Goal: Information Seeking & Learning: Learn about a topic

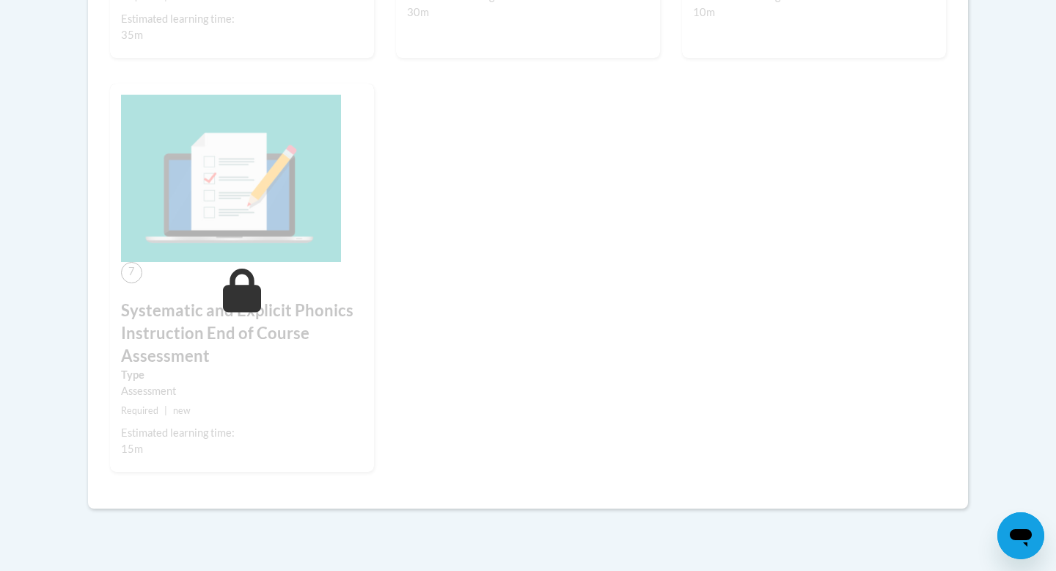
scroll to position [392, 0]
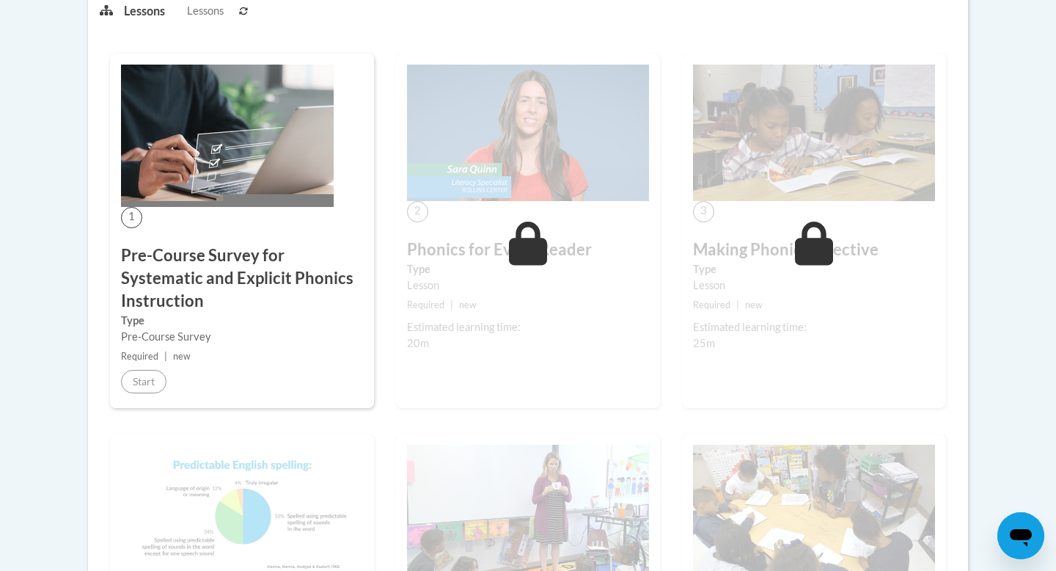
click at [232, 213] on div "1 Pre-Course Survey for Systematic and Explicit Phonics Instruction Type Pre-Co…" at bounding box center [242, 231] width 264 height 354
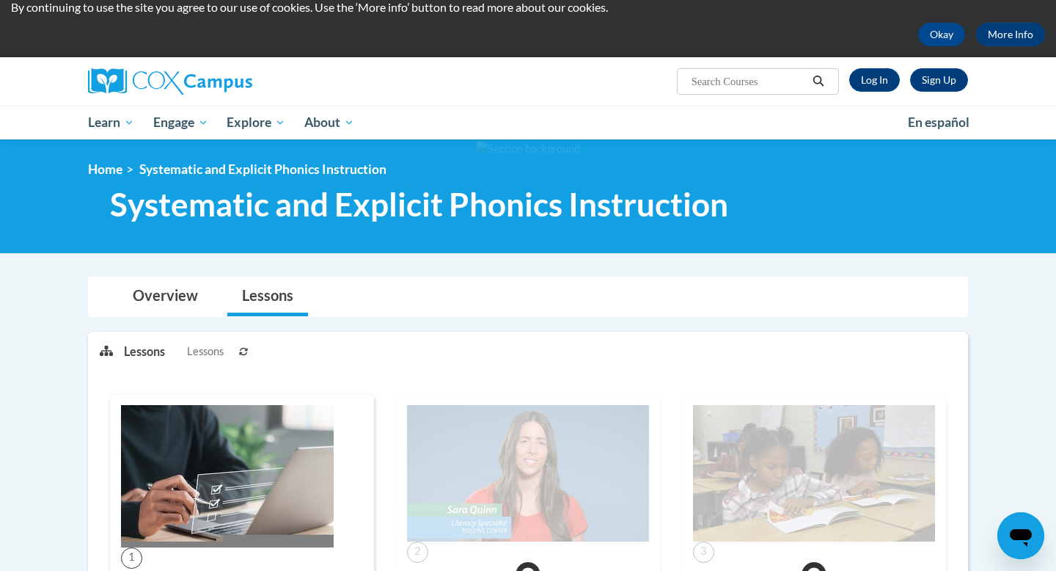
scroll to position [0, 0]
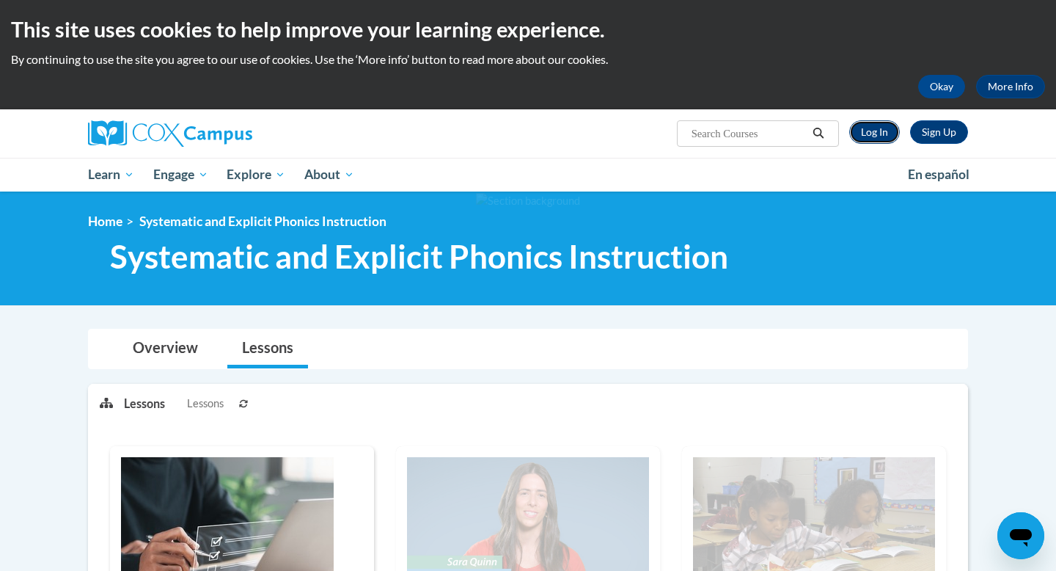
click at [857, 135] on link "Log In" at bounding box center [874, 131] width 51 height 23
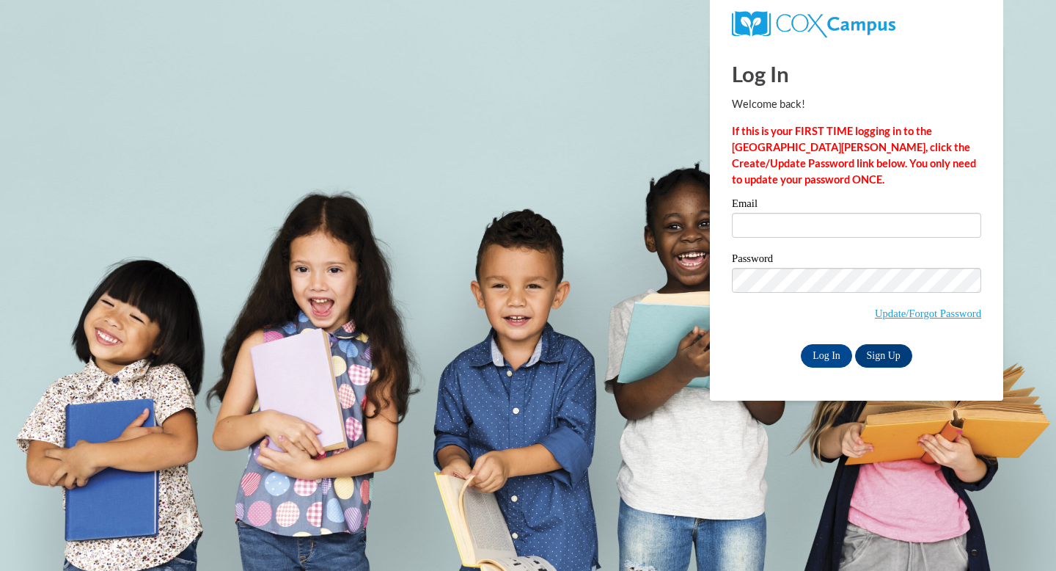
click at [816, 224] on input "Email" at bounding box center [856, 225] width 249 height 25
click at [827, 348] on input "Log In" at bounding box center [826, 355] width 51 height 23
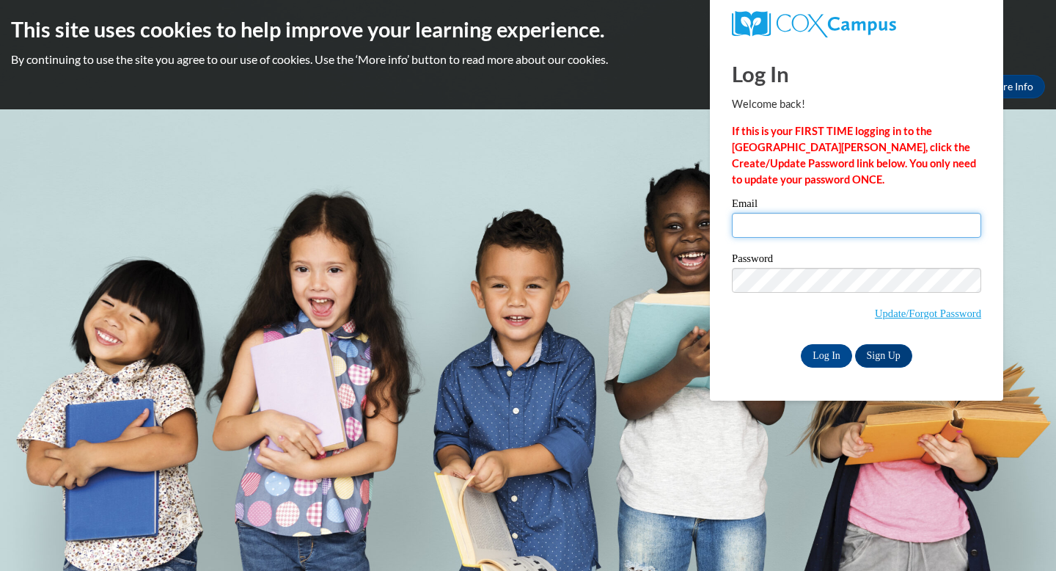
type input "prattmsarah@gmail.com"
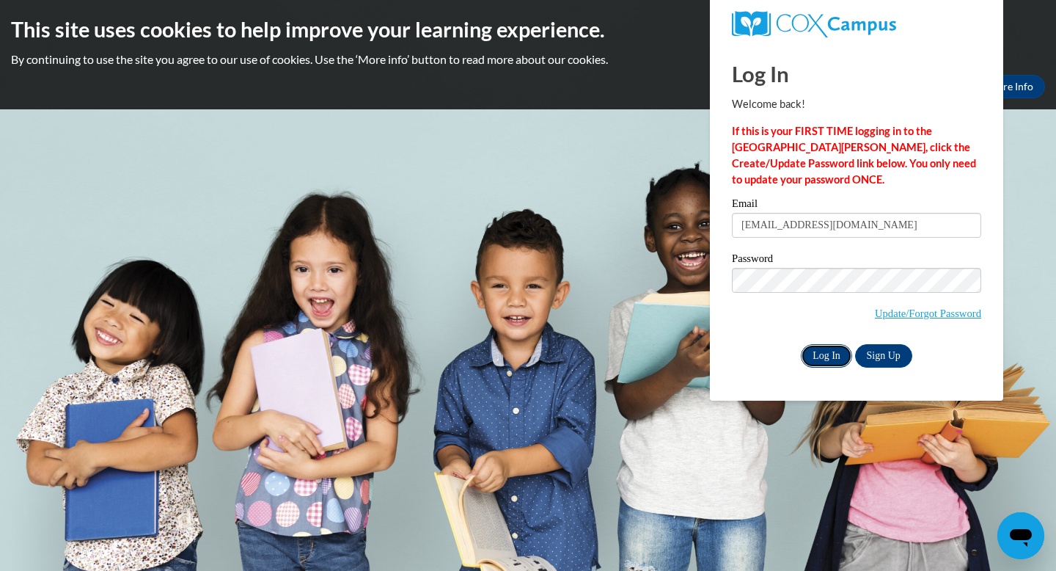
click at [839, 357] on input "Log In" at bounding box center [826, 355] width 51 height 23
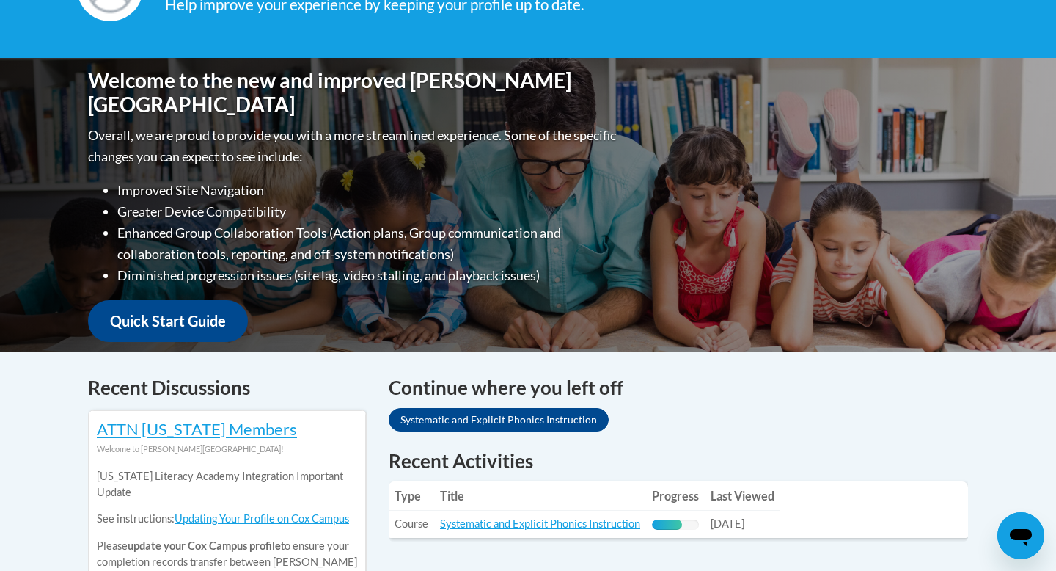
scroll to position [374, 0]
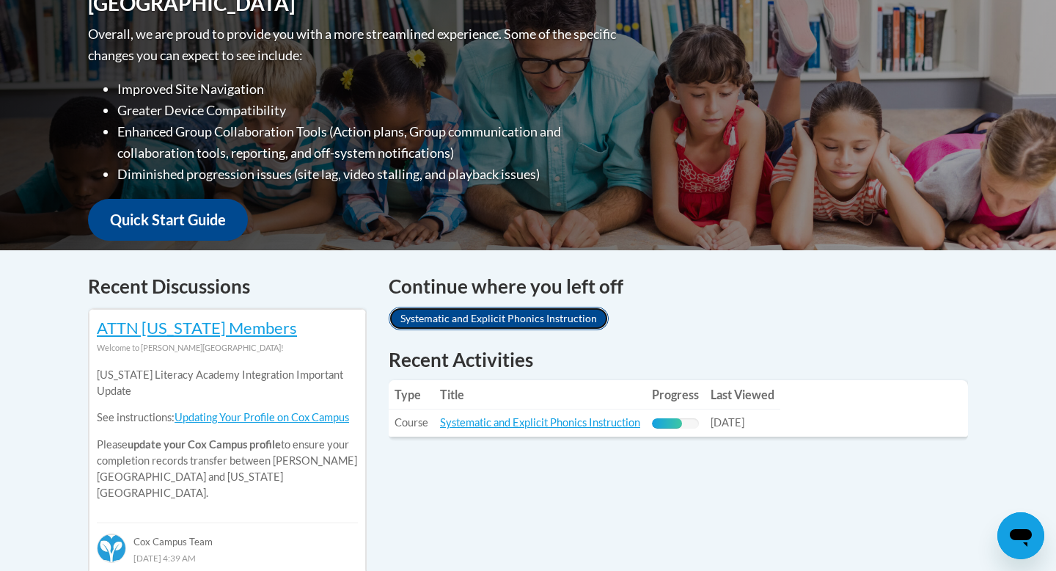
click at [554, 327] on link "Systematic and Explicit Phonics Instruction" at bounding box center [499, 318] width 220 height 23
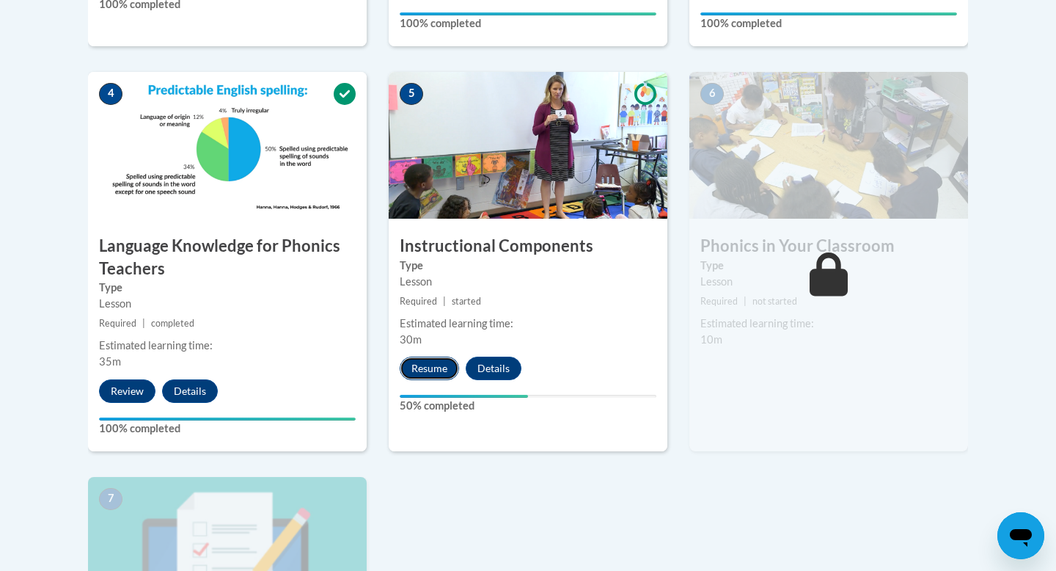
click at [436, 365] on button "Resume" at bounding box center [429, 367] width 59 height 23
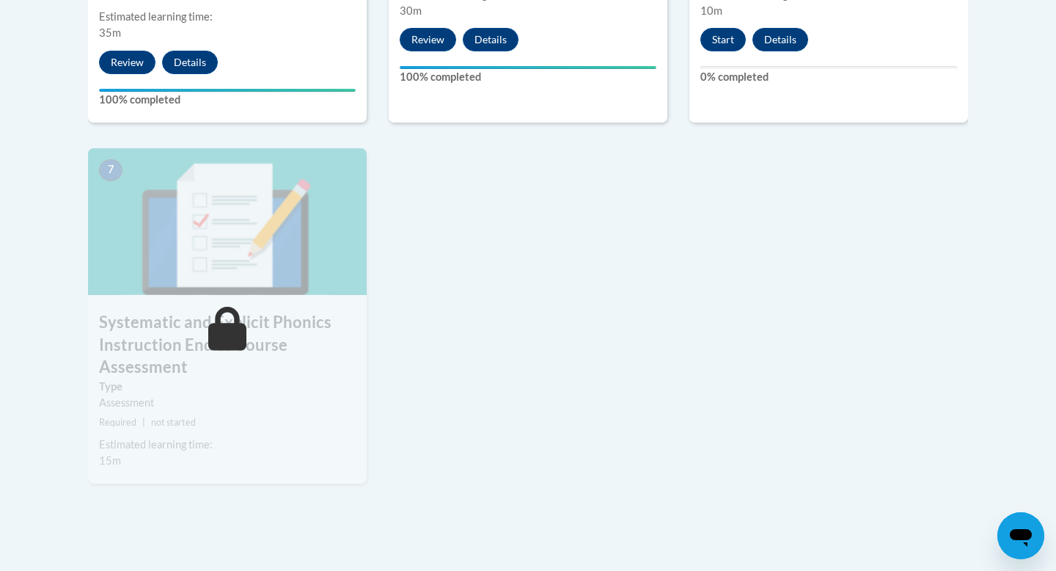
scroll to position [1128, 0]
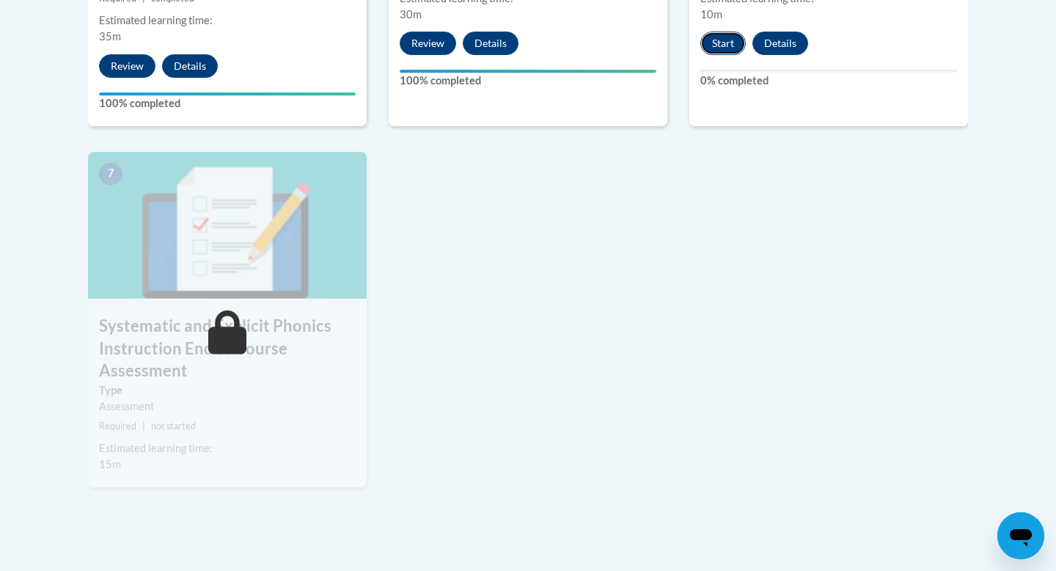
click at [725, 44] on button "Start" at bounding box center [723, 43] width 45 height 23
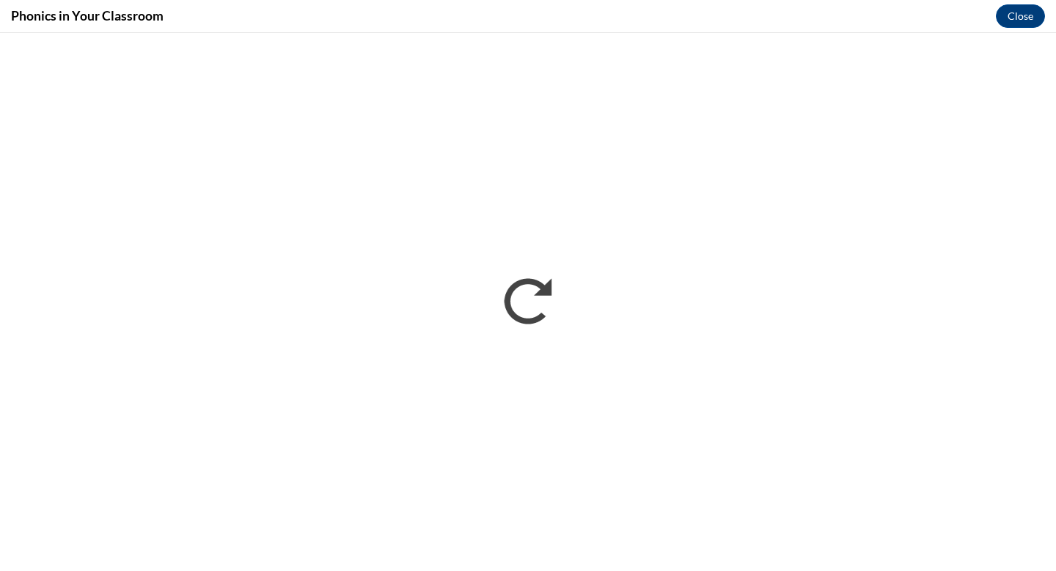
scroll to position [0, 0]
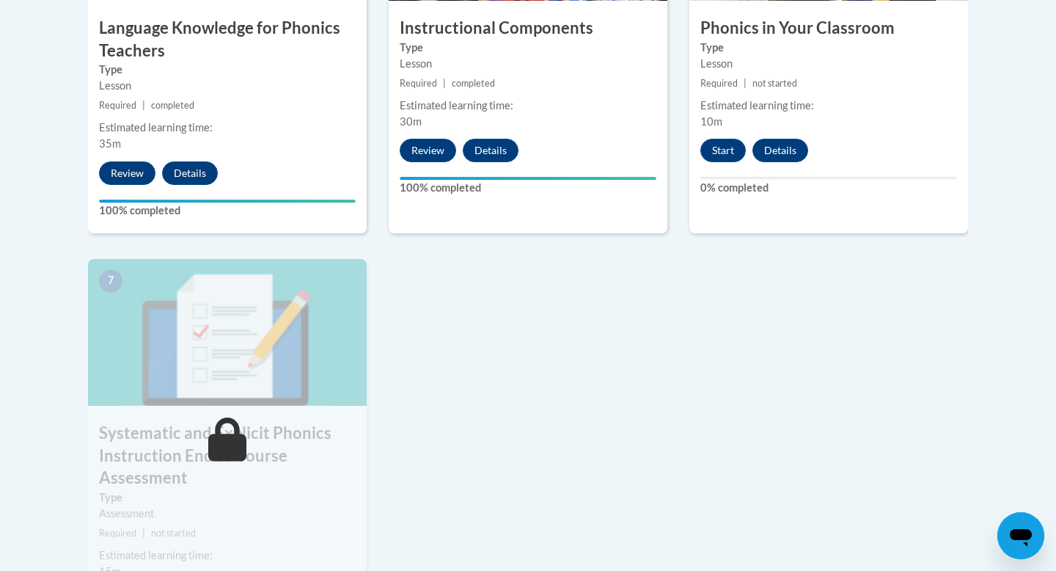
scroll to position [1020, 0]
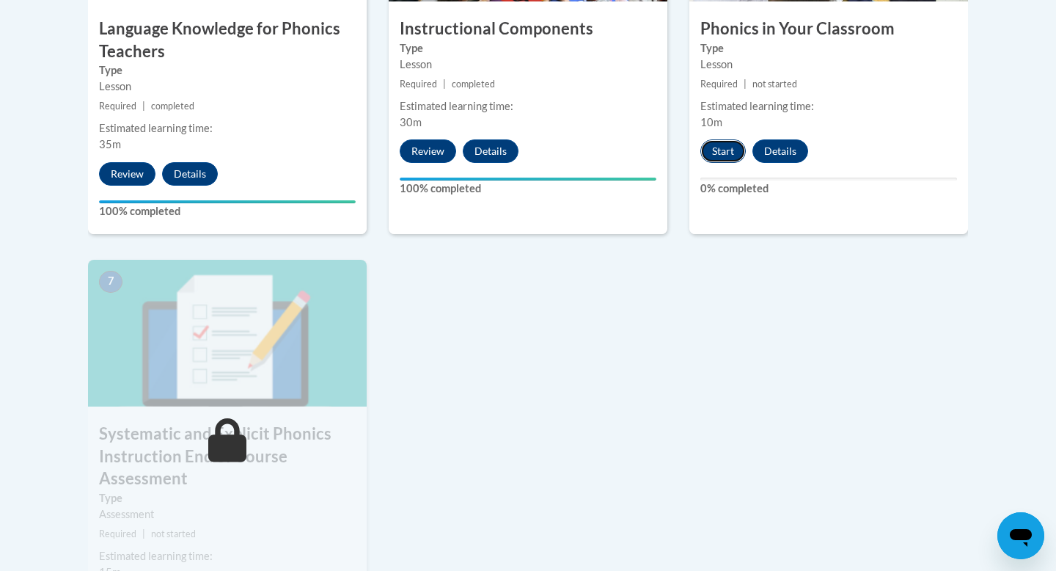
click at [714, 158] on button "Start" at bounding box center [723, 150] width 45 height 23
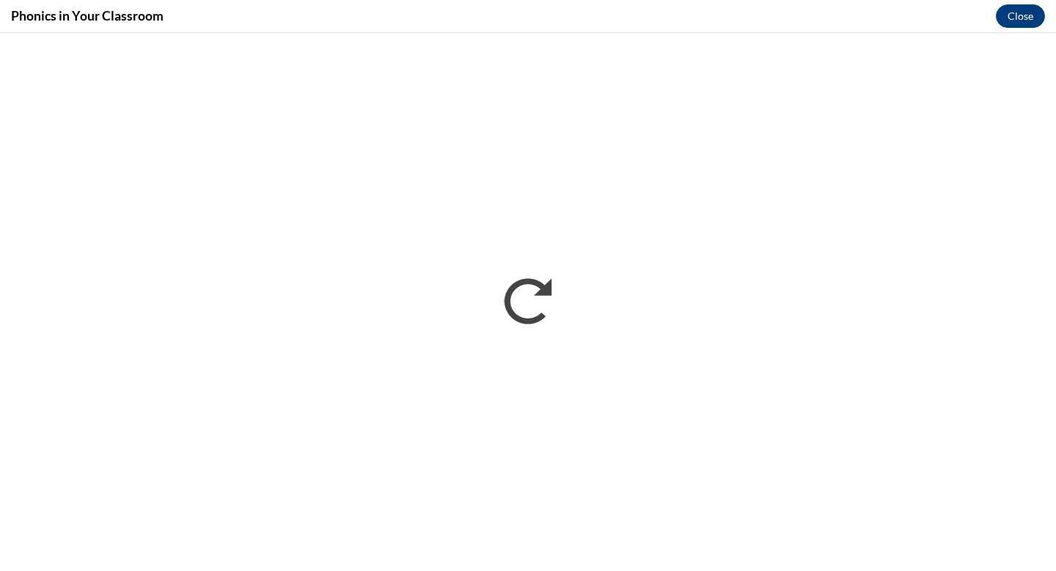
scroll to position [0, 0]
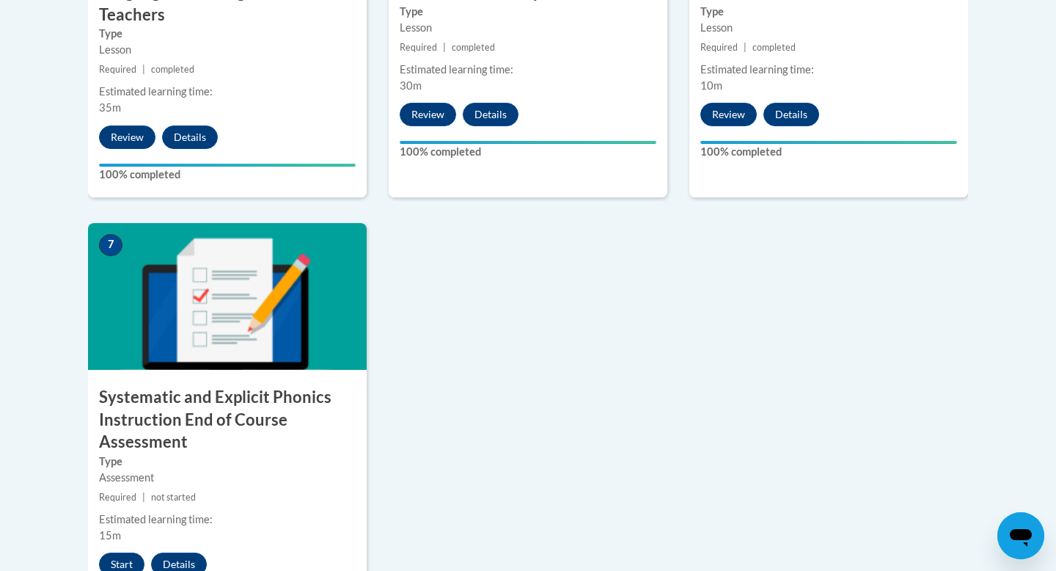
scroll to position [1064, 0]
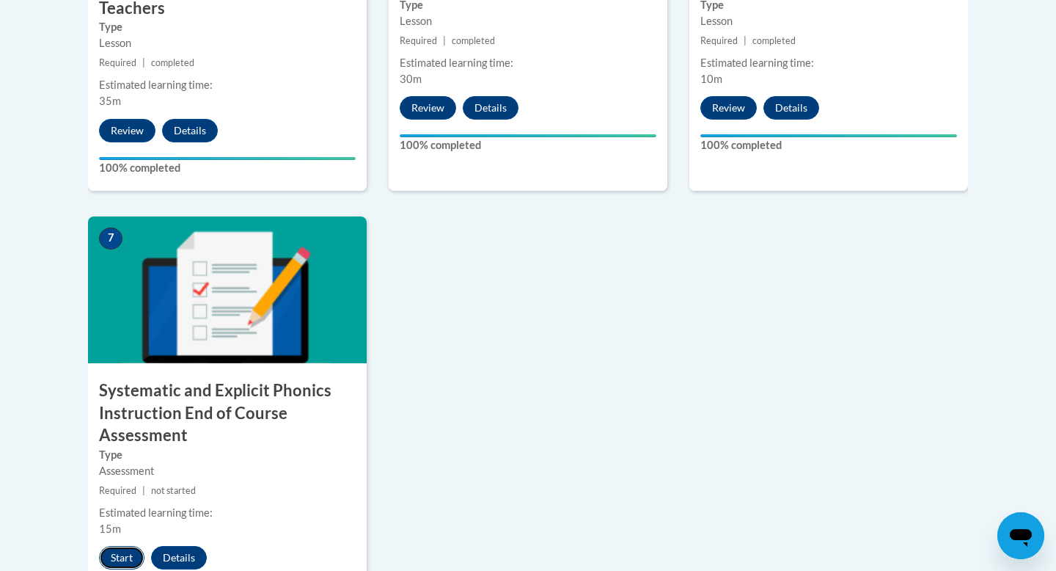
click at [131, 554] on button "Start" at bounding box center [121, 557] width 45 height 23
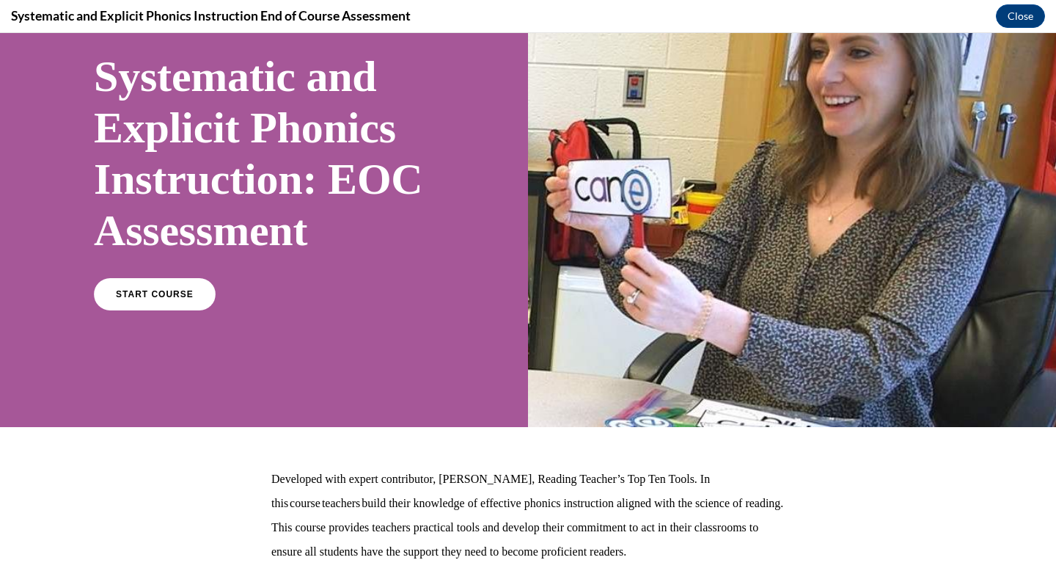
scroll to position [219, 0]
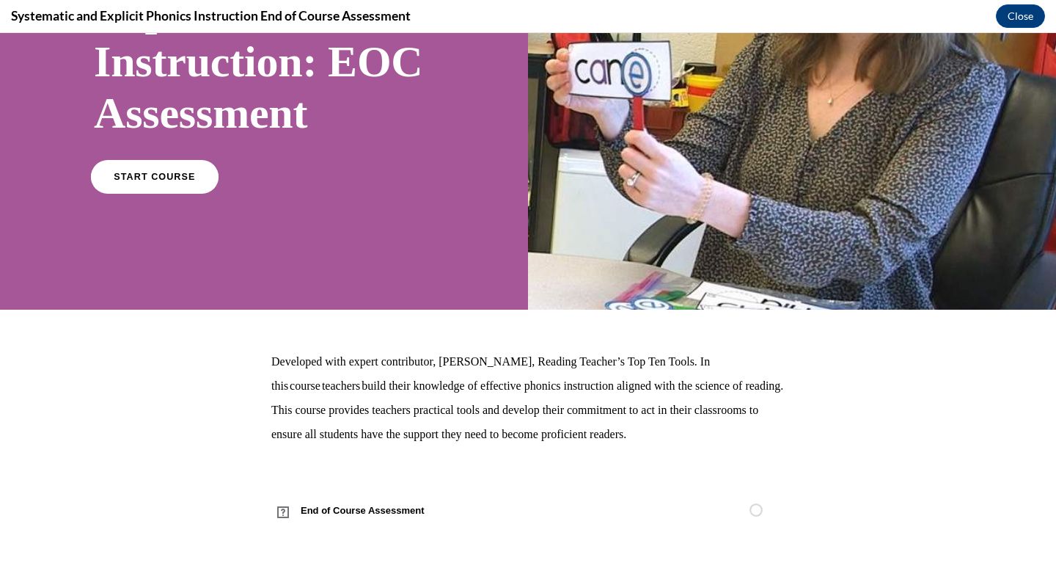
click at [158, 184] on link "START COURSE" at bounding box center [155, 177] width 128 height 34
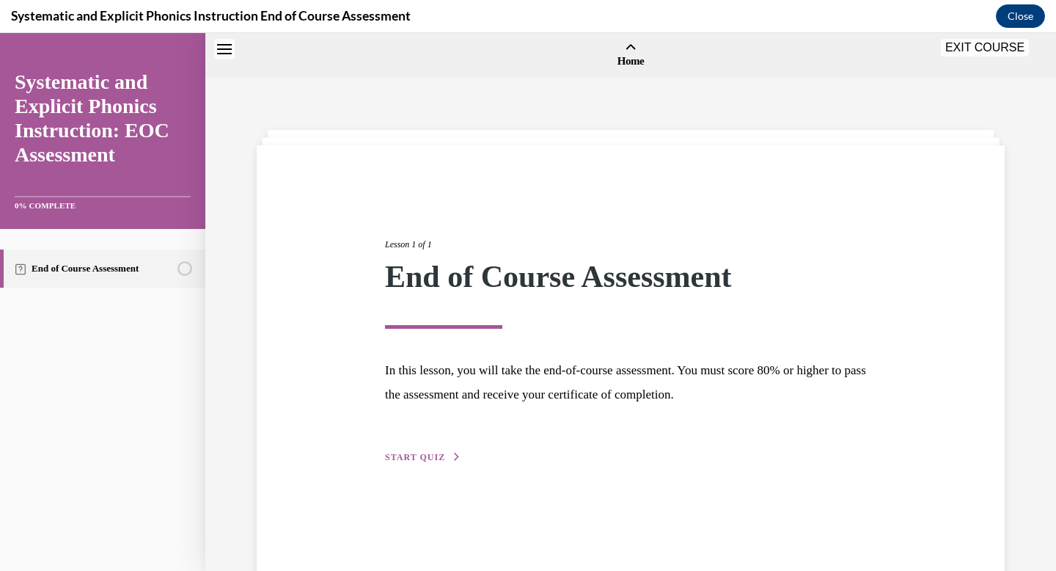
scroll to position [45, 0]
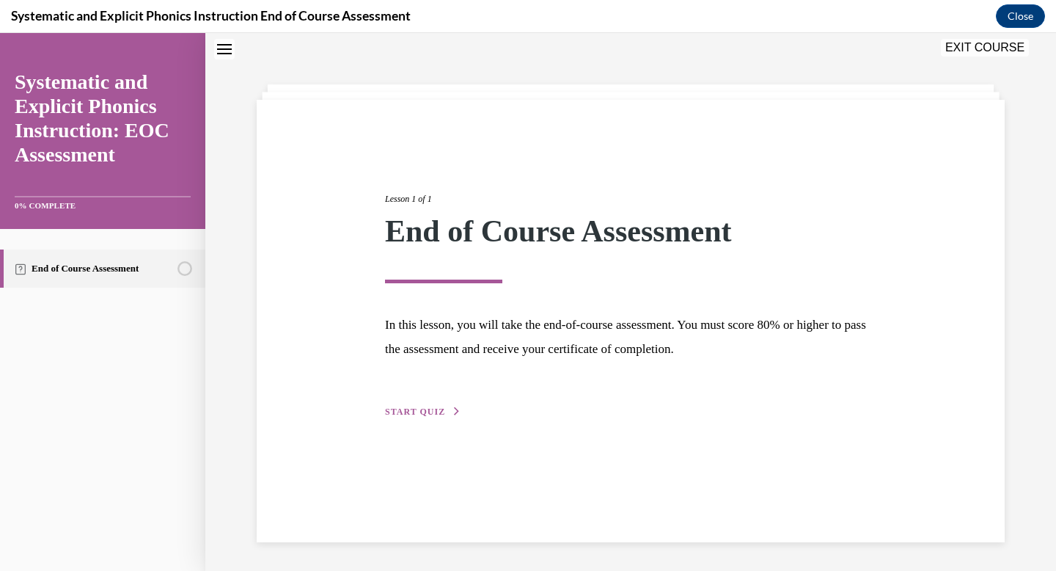
click at [434, 415] on span "START QUIZ" at bounding box center [415, 411] width 60 height 10
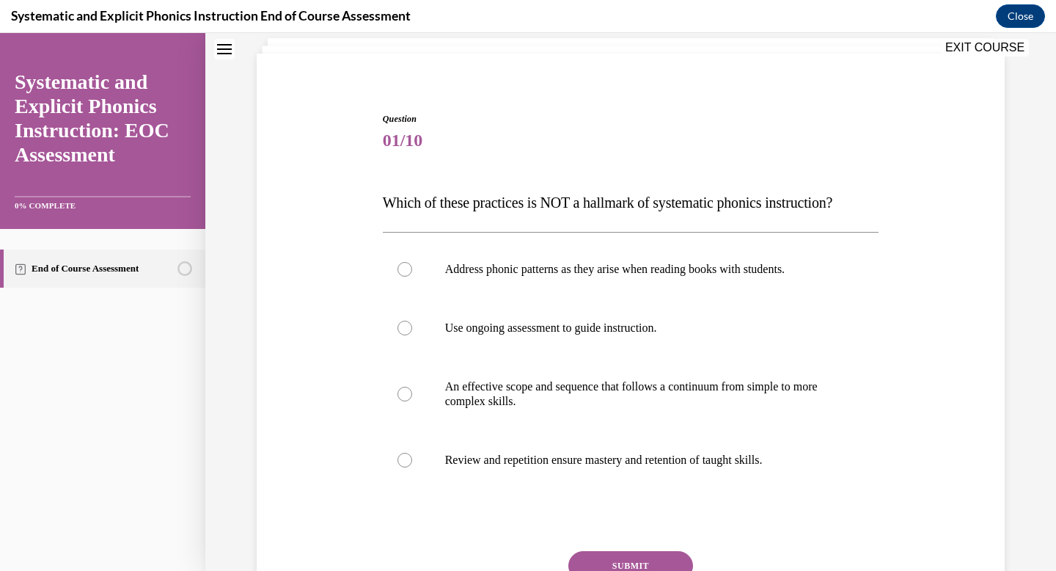
scroll to position [97, 0]
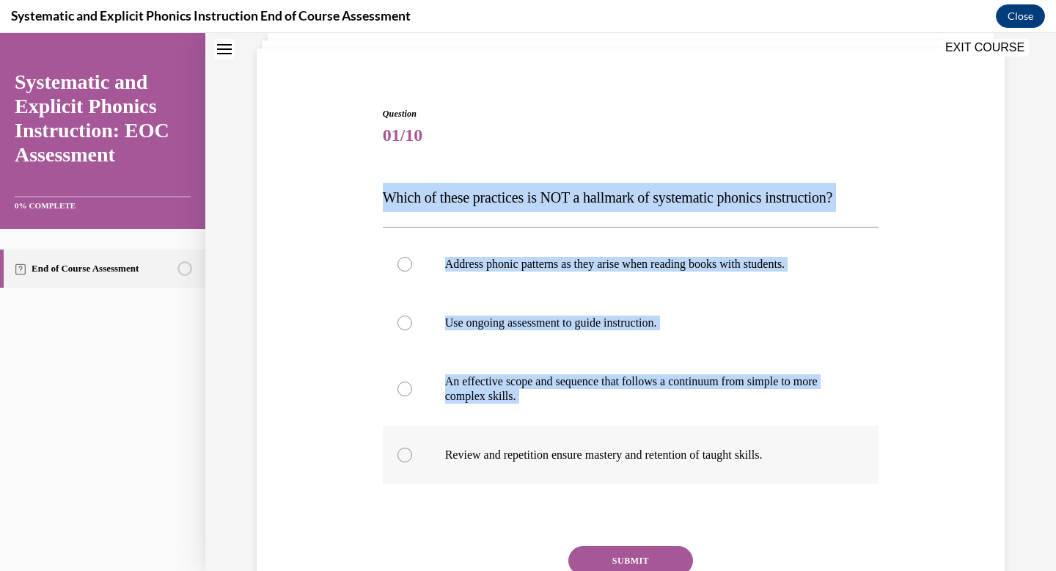
drag, startPoint x: 371, startPoint y: 195, endPoint x: 802, endPoint y: 462, distance: 507.3
click at [802, 462] on div "Question 01/10 Which of these practices is NOT a hallmark of systematic phonics…" at bounding box center [631, 364] width 756 height 603
copy div "Which of these practices is NOT a hallmark of systematic phonics instruction? A…"
click at [358, 344] on div "Question 01/10 Which of these practices is NOT a hallmark of systematic phonics…" at bounding box center [631, 364] width 756 height 603
drag, startPoint x: 377, startPoint y: 199, endPoint x: 857, endPoint y: 529, distance: 582.9
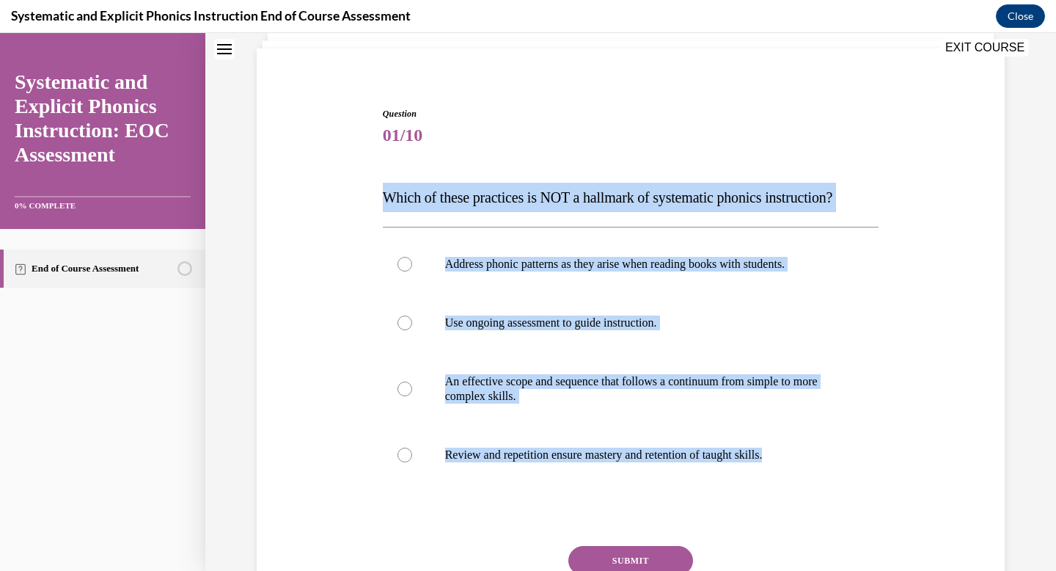
click at [857, 529] on div "Question 01/10 Which of these practices is NOT a hallmark of systematic phonics…" at bounding box center [631, 364] width 756 height 603
copy div "Which of these practices is NOT a hallmark of systematic phonics instruction? A…"
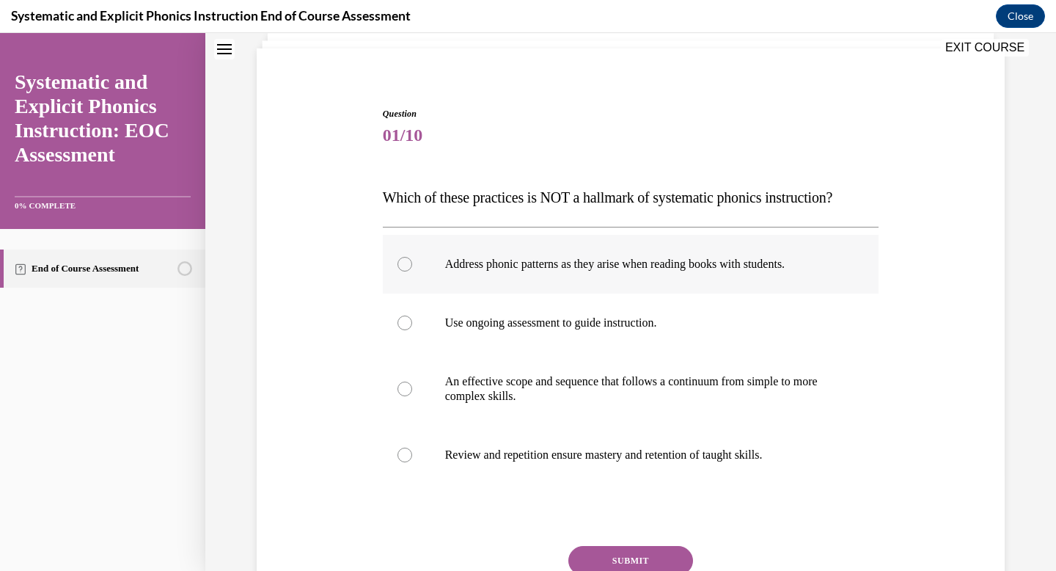
click at [445, 279] on div at bounding box center [631, 264] width 497 height 59
click at [445, 272] on div at bounding box center [631, 264] width 497 height 59
click at [606, 560] on button "SUBMIT" at bounding box center [630, 560] width 125 height 29
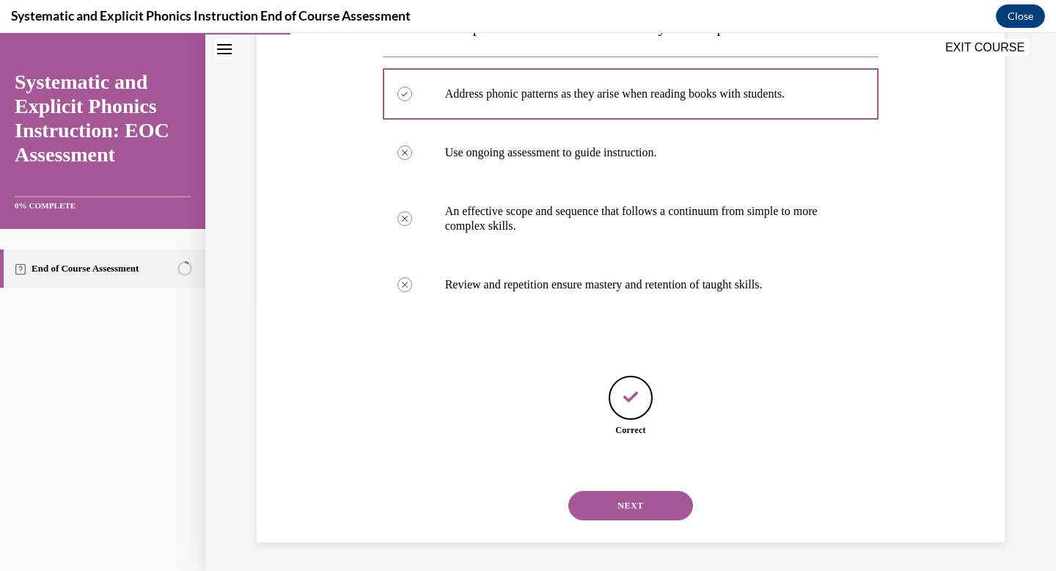
scroll to position [268, 0]
click at [626, 508] on button "NEXT" at bounding box center [630, 504] width 125 height 29
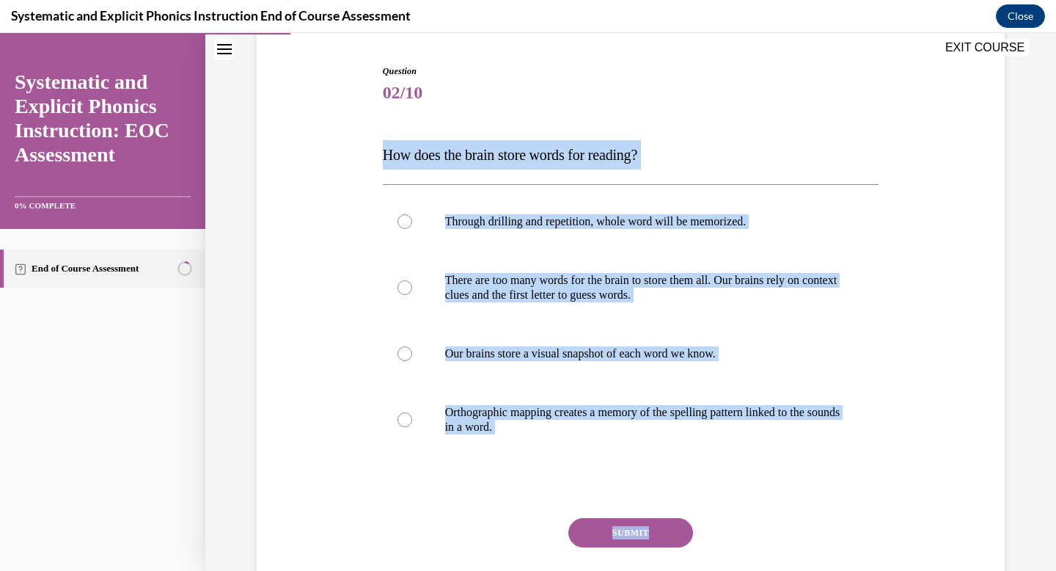
scroll to position [189, 0]
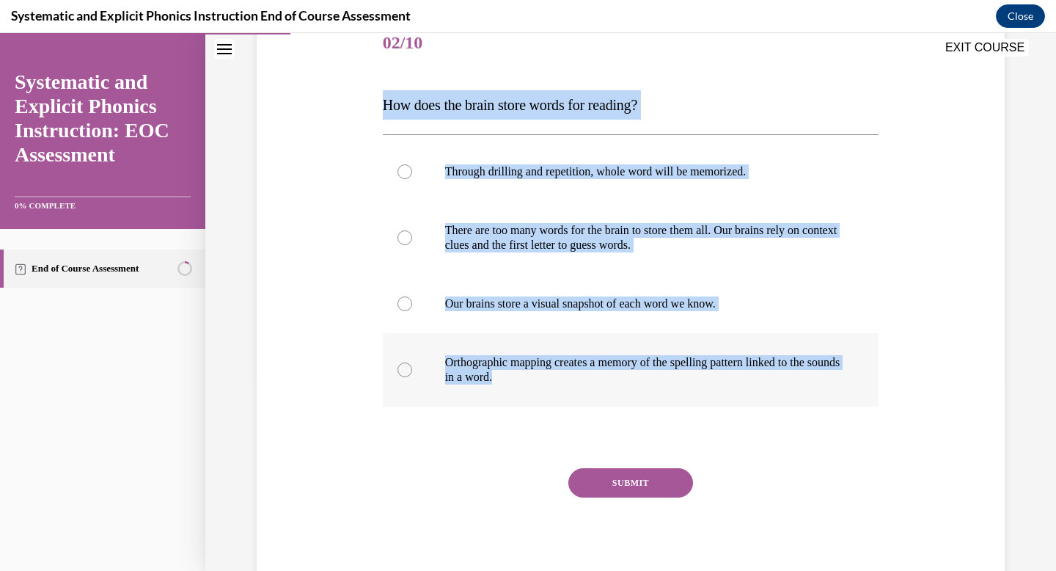
drag, startPoint x: 373, startPoint y: 299, endPoint x: 535, endPoint y: 377, distance: 179.8
click at [535, 377] on div "Question 02/10 How does the brain store words for reading? Through drilling and…" at bounding box center [631, 280] width 756 height 618
copy div "How does the brain store words for reading? Through drilling and repetition, wh…"
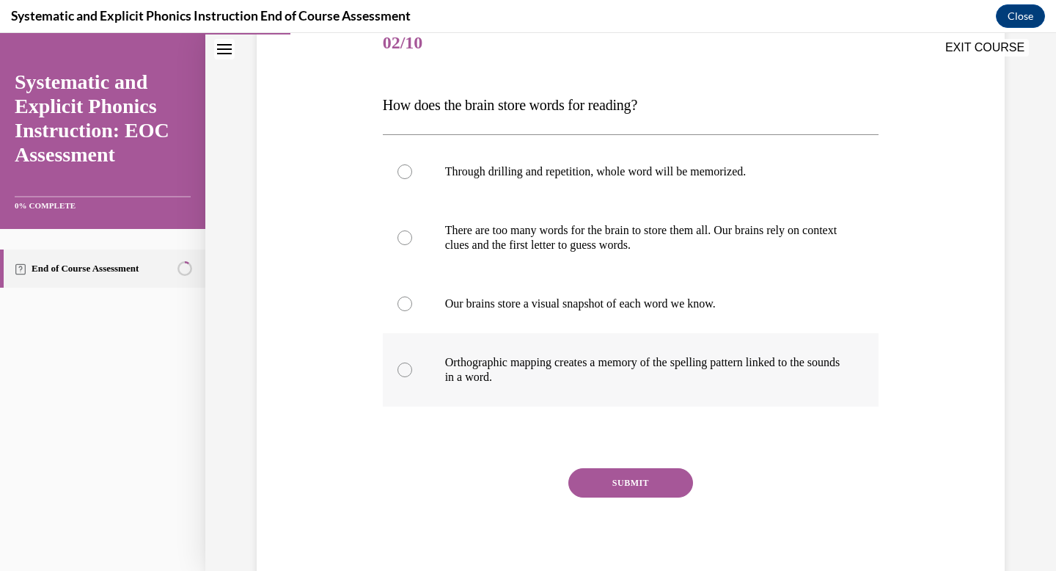
click at [513, 403] on div at bounding box center [631, 369] width 497 height 73
click at [670, 482] on button "SUBMIT" at bounding box center [630, 482] width 125 height 29
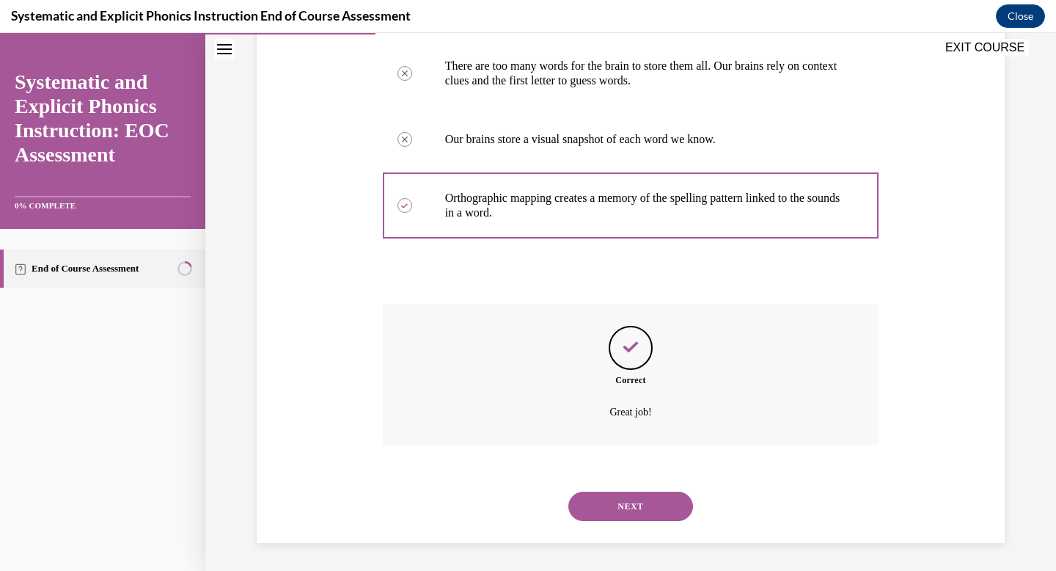
scroll to position [355, 0]
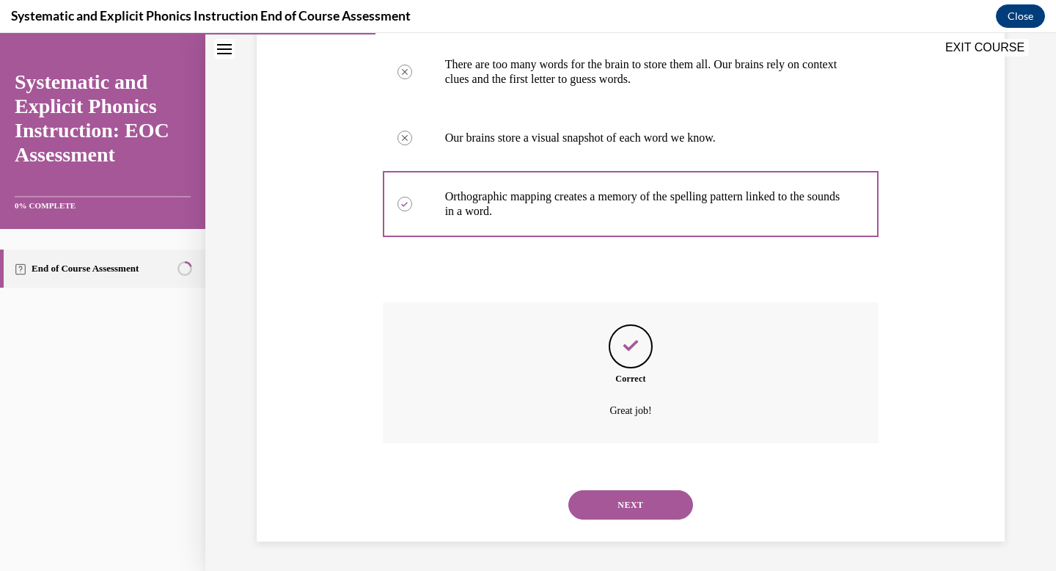
click at [624, 555] on div "Question 02/10 How does the brain store words for reading? Through drilling and…" at bounding box center [630, 147] width 851 height 846
click at [627, 499] on button "NEXT" at bounding box center [630, 504] width 125 height 29
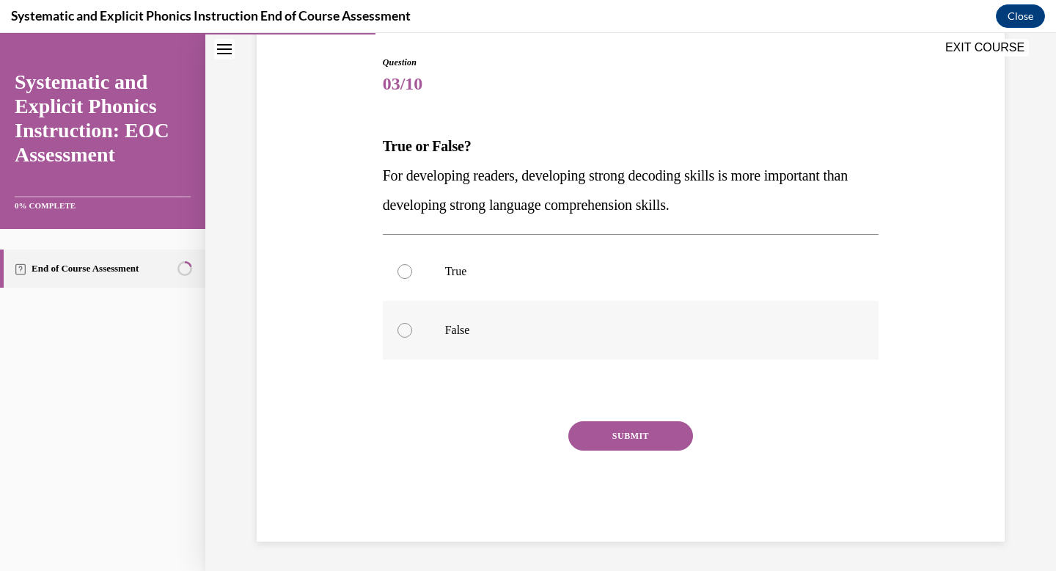
click at [482, 319] on div at bounding box center [631, 330] width 497 height 59
click at [661, 431] on button "SUBMIT" at bounding box center [630, 435] width 125 height 29
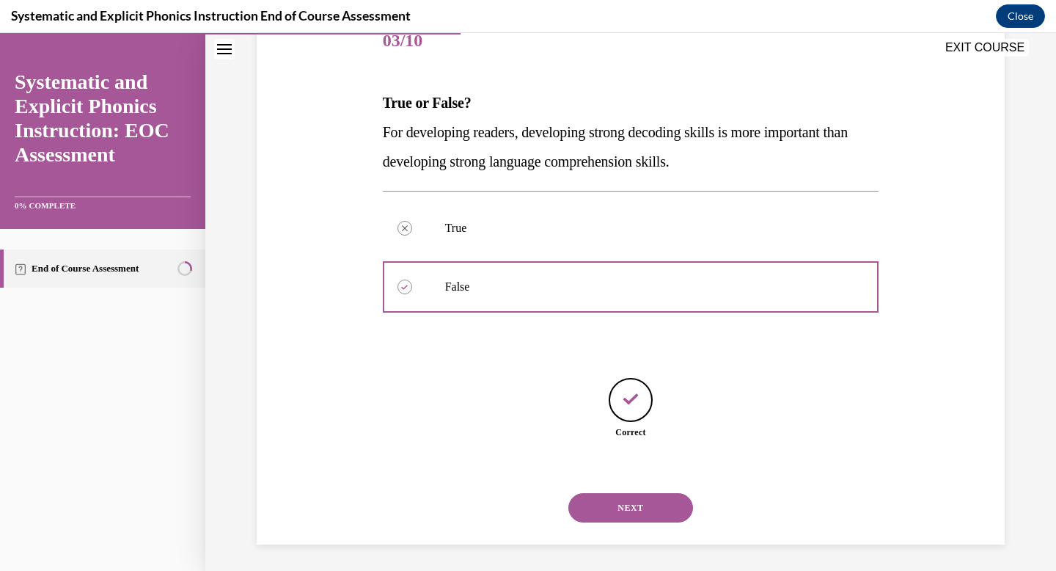
scroll to position [194, 0]
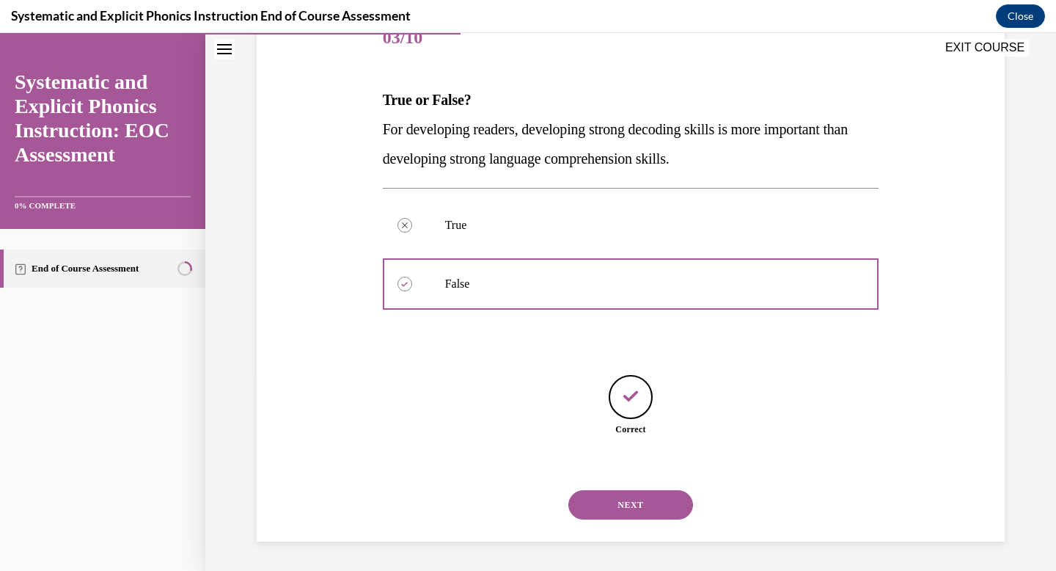
click at [647, 495] on button "NEXT" at bounding box center [630, 504] width 125 height 29
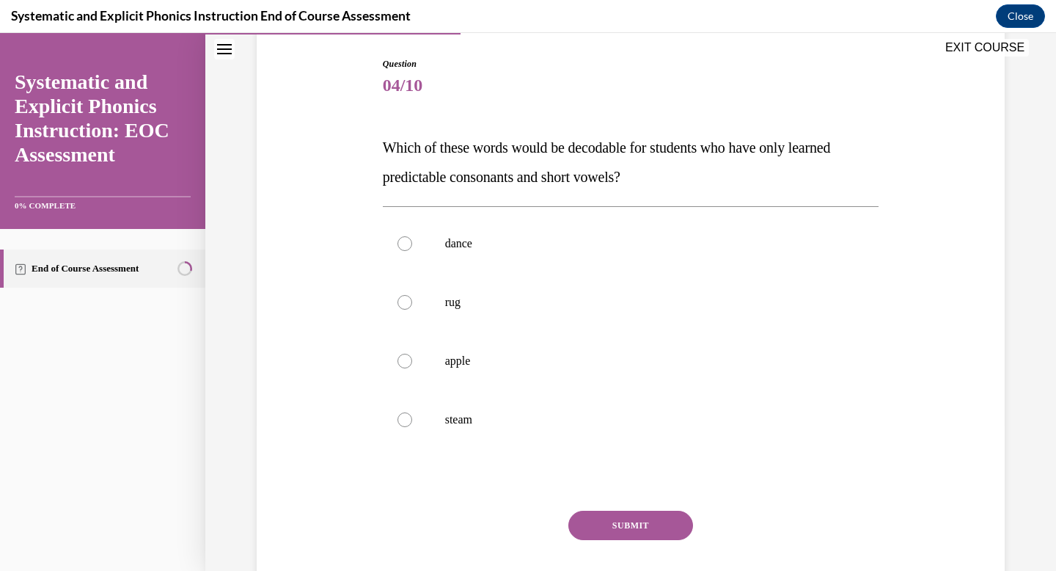
scroll to position [148, 0]
click at [619, 324] on div at bounding box center [631, 300] width 497 height 59
click at [640, 520] on button "SUBMIT" at bounding box center [630, 523] width 125 height 29
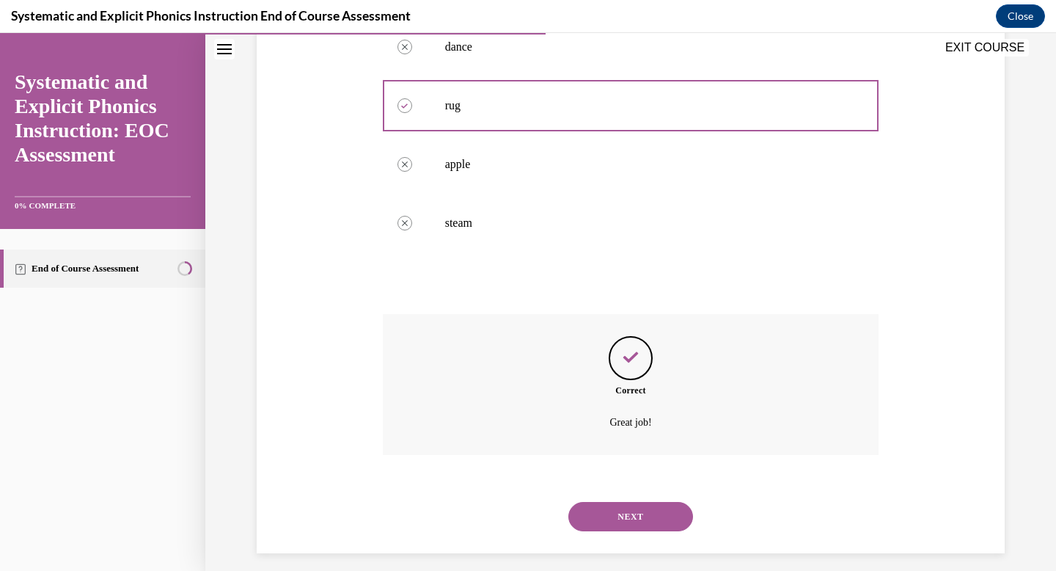
scroll to position [355, 0]
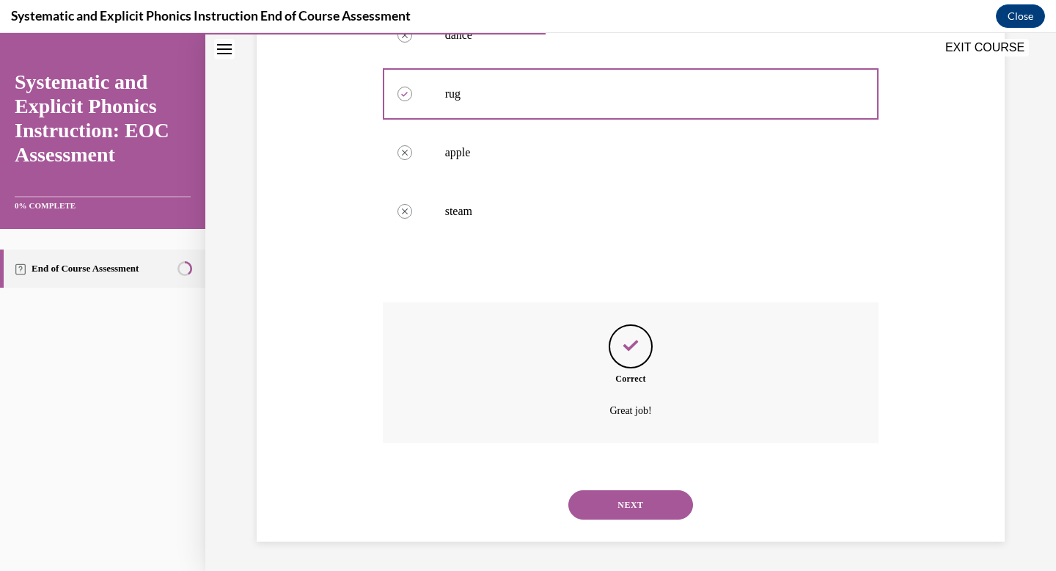
click at [645, 485] on div "NEXT" at bounding box center [631, 504] width 497 height 59
click at [643, 519] on button "NEXT" at bounding box center [630, 504] width 125 height 29
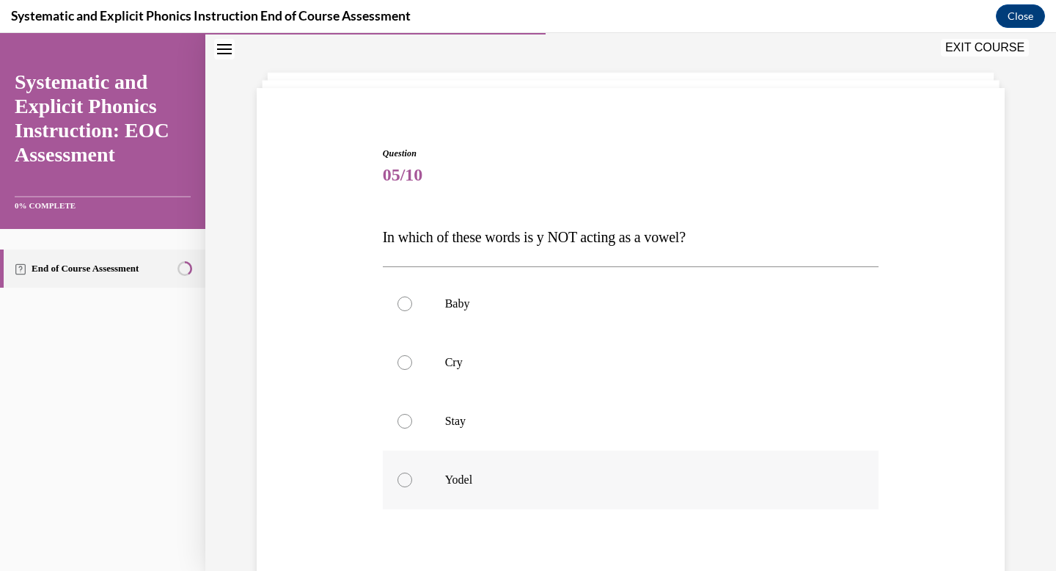
scroll to position [59, 0]
click at [638, 494] on div at bounding box center [631, 478] width 497 height 59
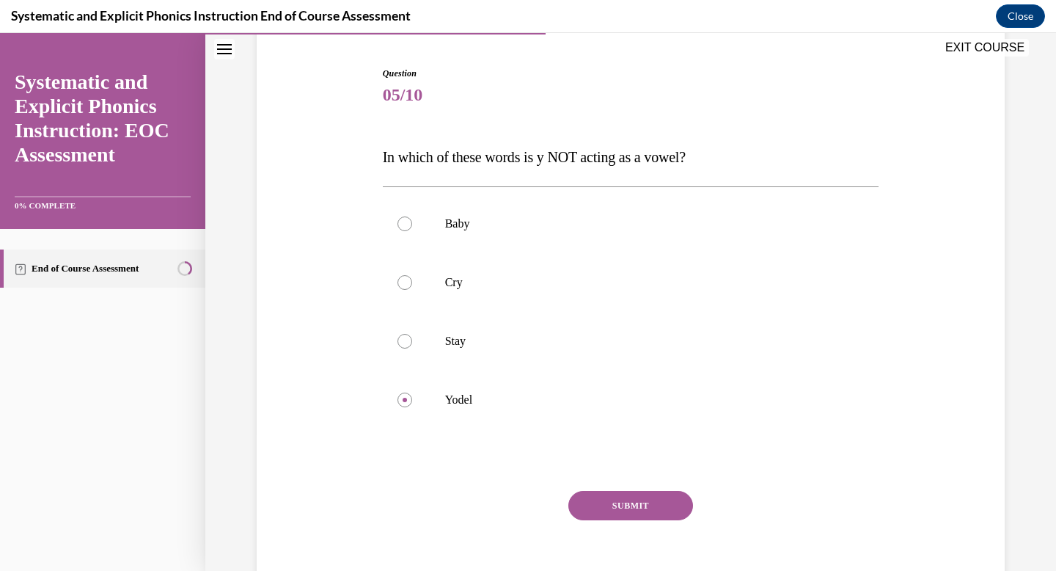
click at [637, 500] on button "SUBMIT" at bounding box center [630, 505] width 125 height 29
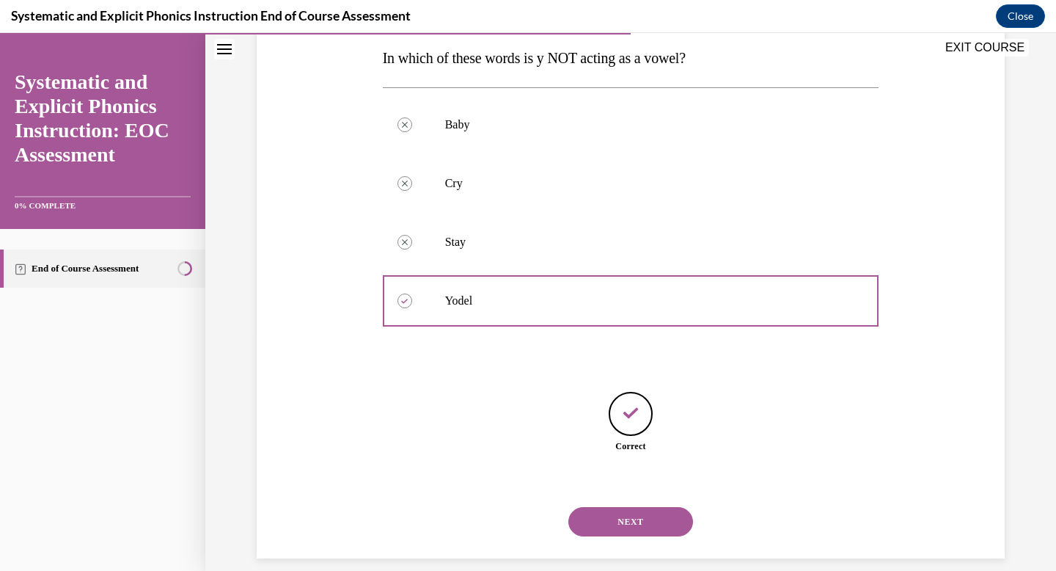
scroll to position [253, 0]
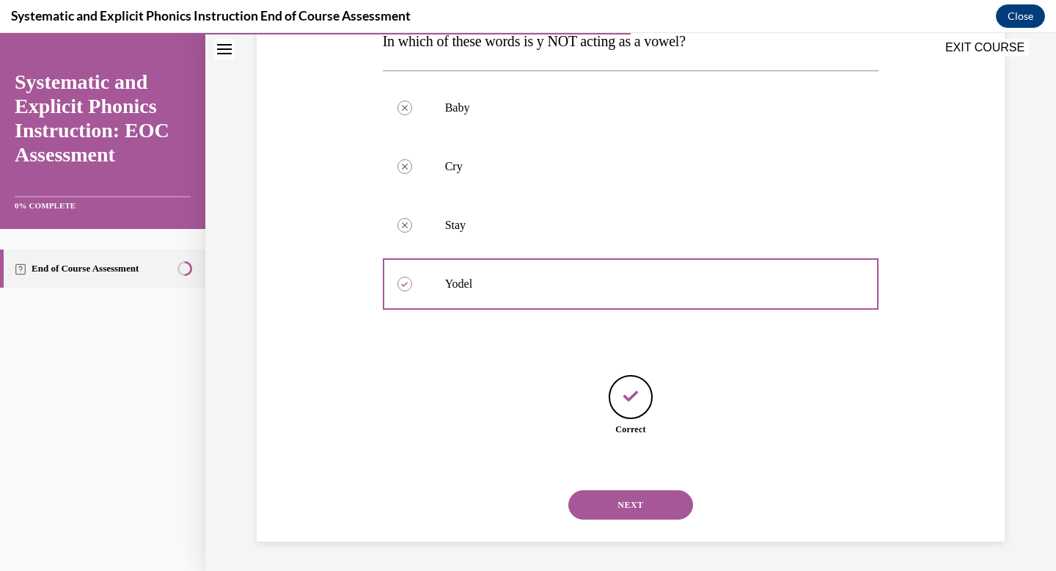
click at [657, 505] on button "NEXT" at bounding box center [630, 504] width 125 height 29
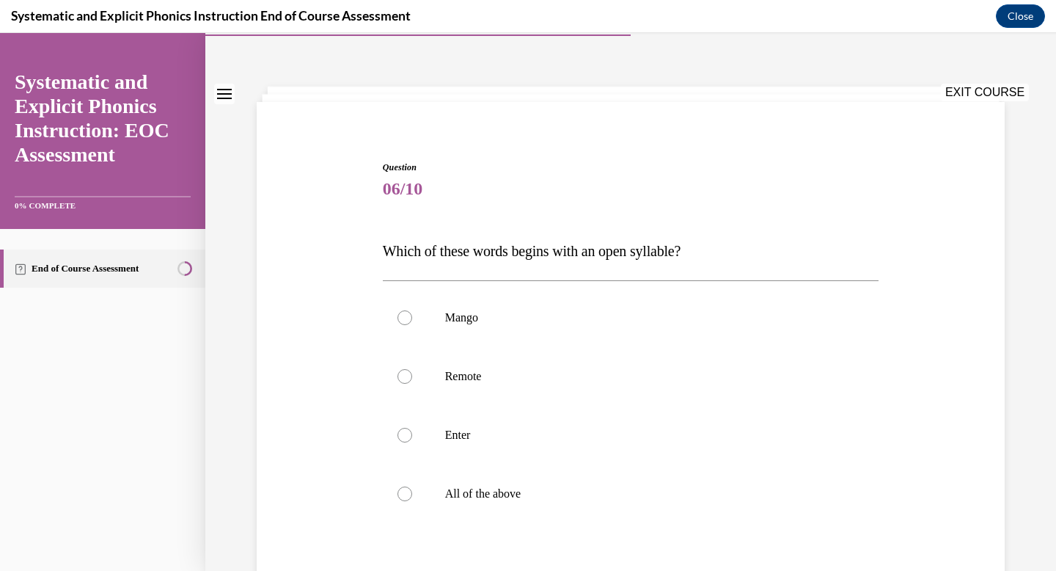
scroll to position [44, 0]
click at [668, 352] on div at bounding box center [631, 375] width 497 height 59
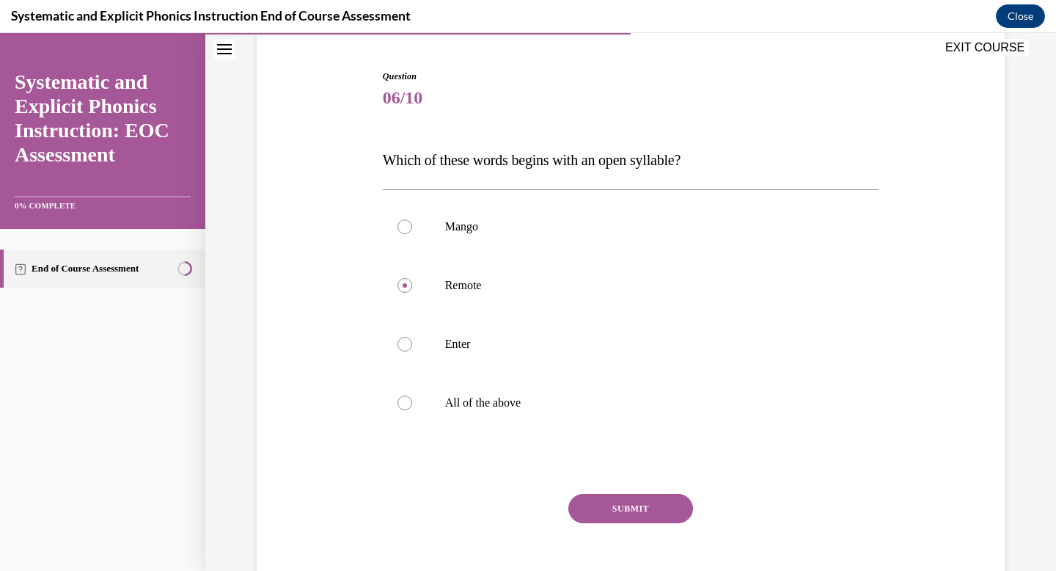
click at [627, 507] on button "SUBMIT" at bounding box center [630, 508] width 125 height 29
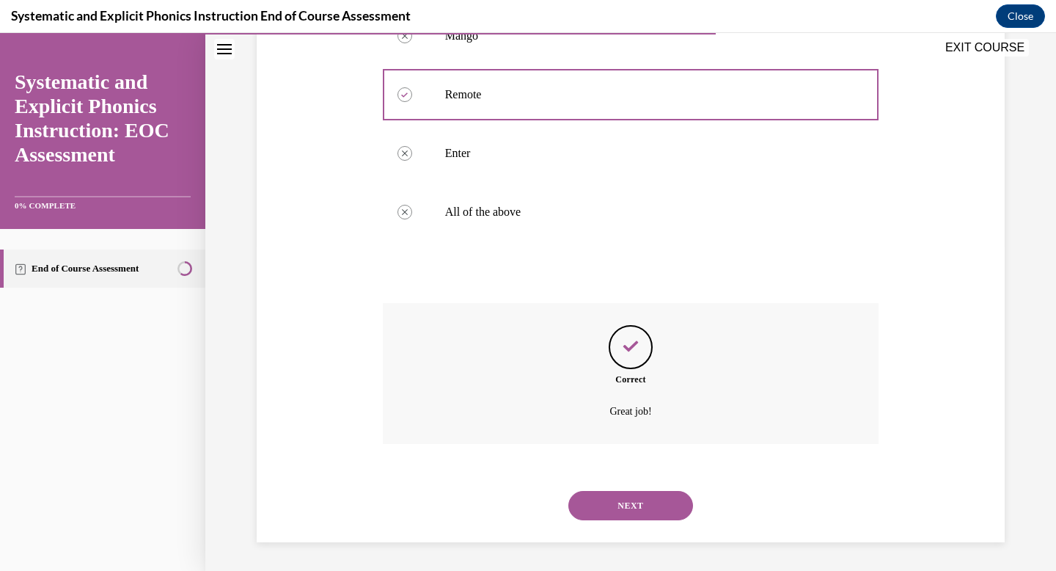
scroll to position [326, 0]
click at [629, 513] on button "NEXT" at bounding box center [630, 504] width 125 height 29
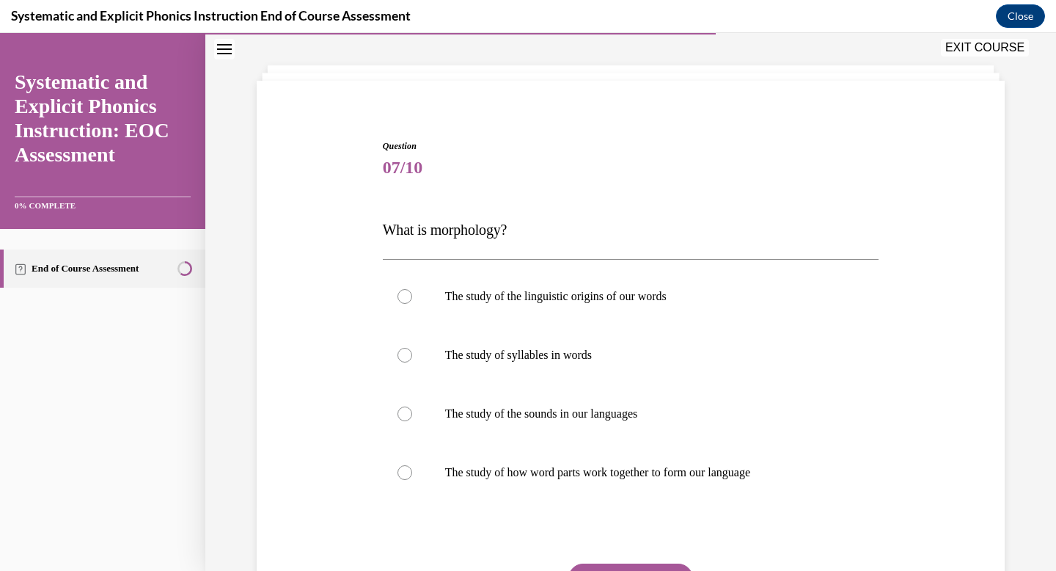
scroll to position [65, 0]
click at [675, 321] on div at bounding box center [631, 295] width 497 height 59
click at [664, 566] on button "SUBMIT" at bounding box center [630, 577] width 125 height 29
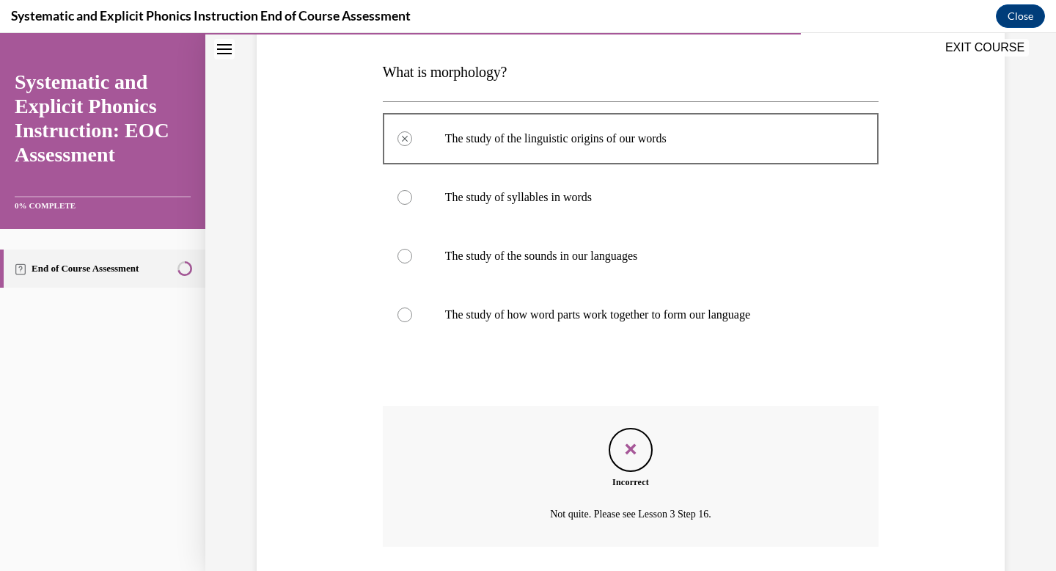
scroll to position [216, 0]
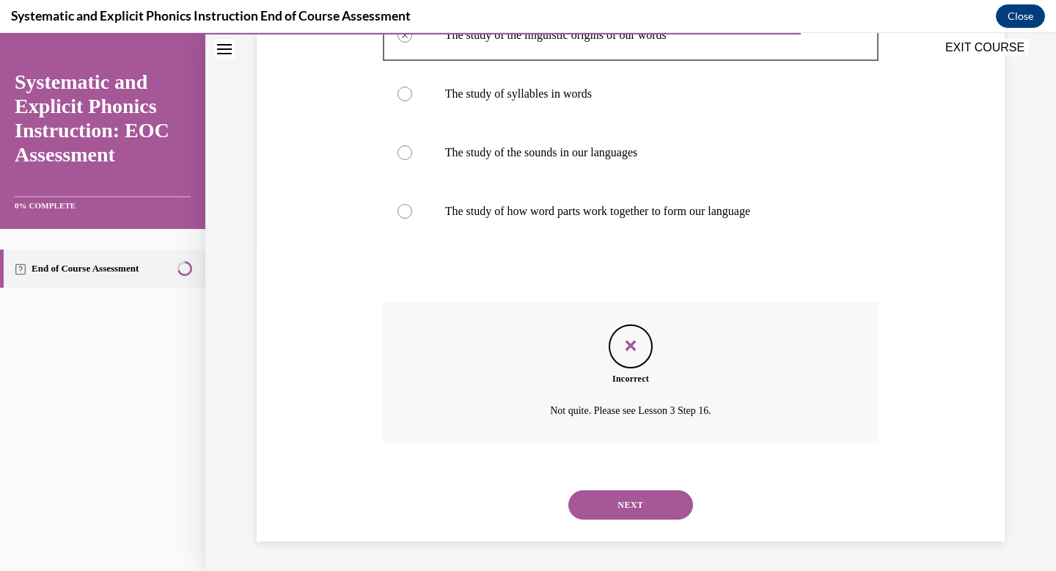
click at [646, 493] on button "NEXT" at bounding box center [630, 504] width 125 height 29
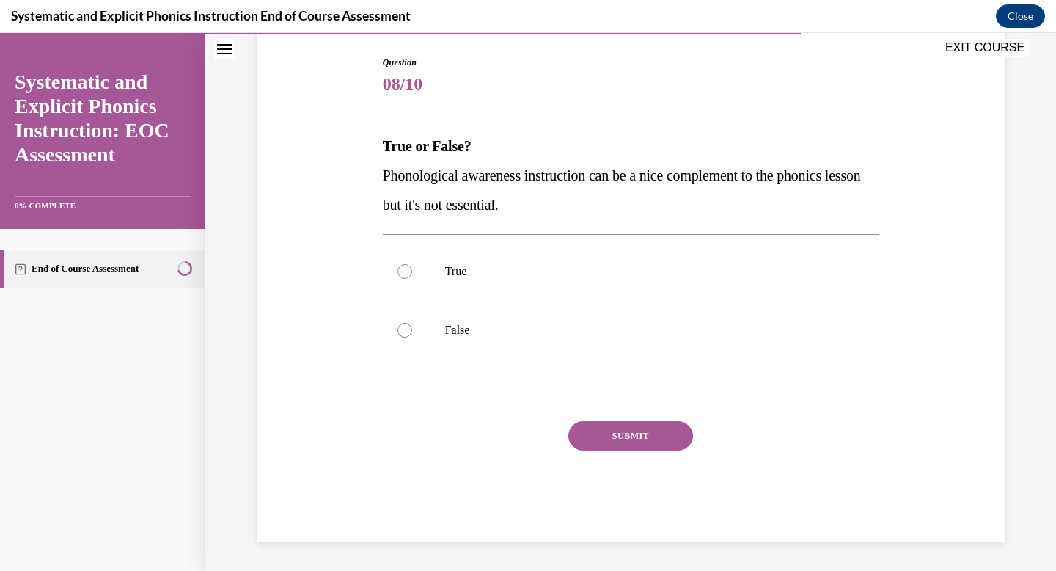
scroll to position [148, 0]
click at [441, 318] on div at bounding box center [631, 330] width 497 height 59
click at [607, 430] on button "SUBMIT" at bounding box center [630, 435] width 125 height 29
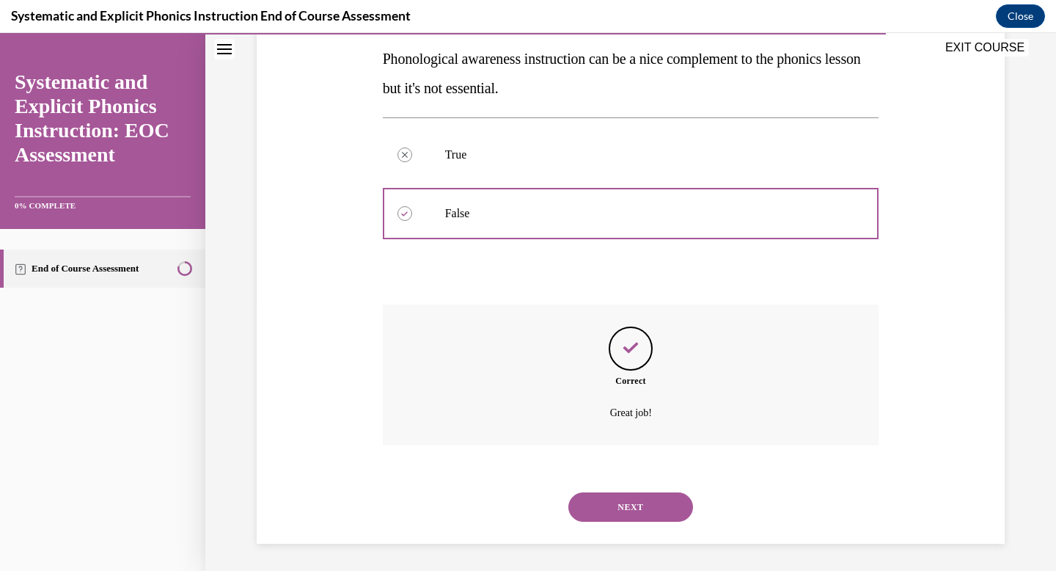
scroll to position [267, 0]
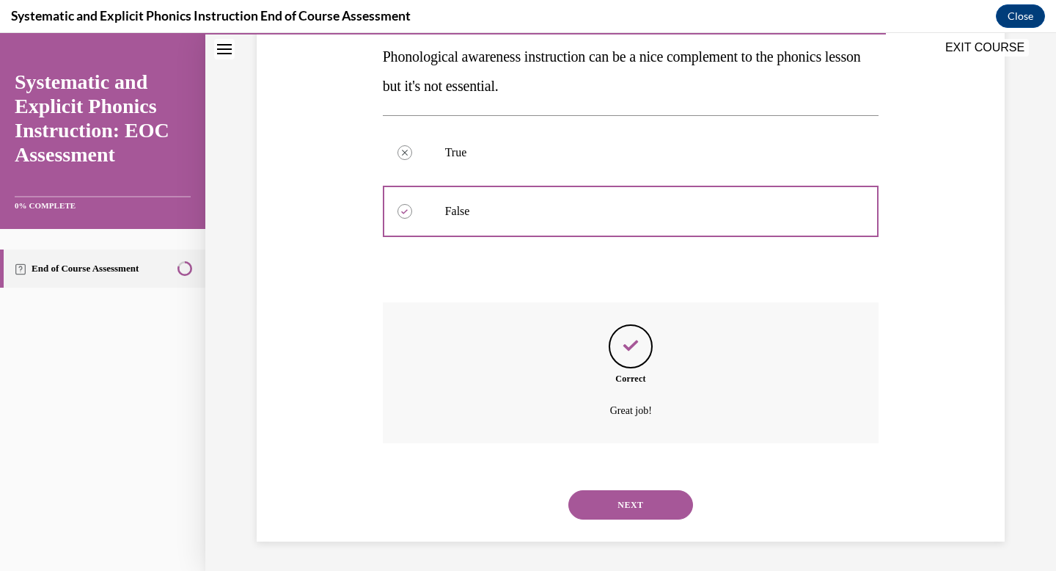
click at [615, 508] on button "NEXT" at bounding box center [630, 504] width 125 height 29
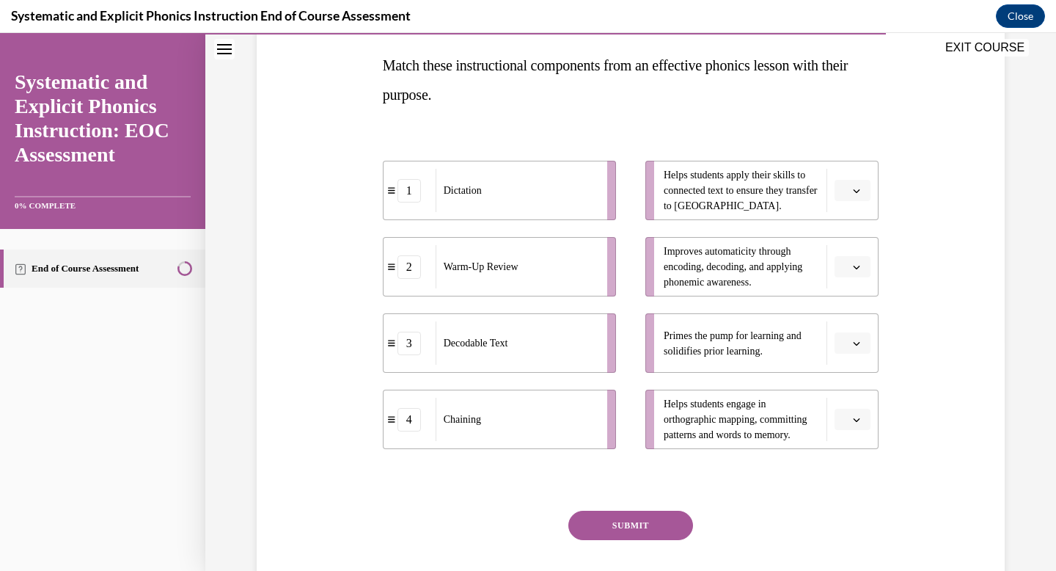
scroll to position [235, 0]
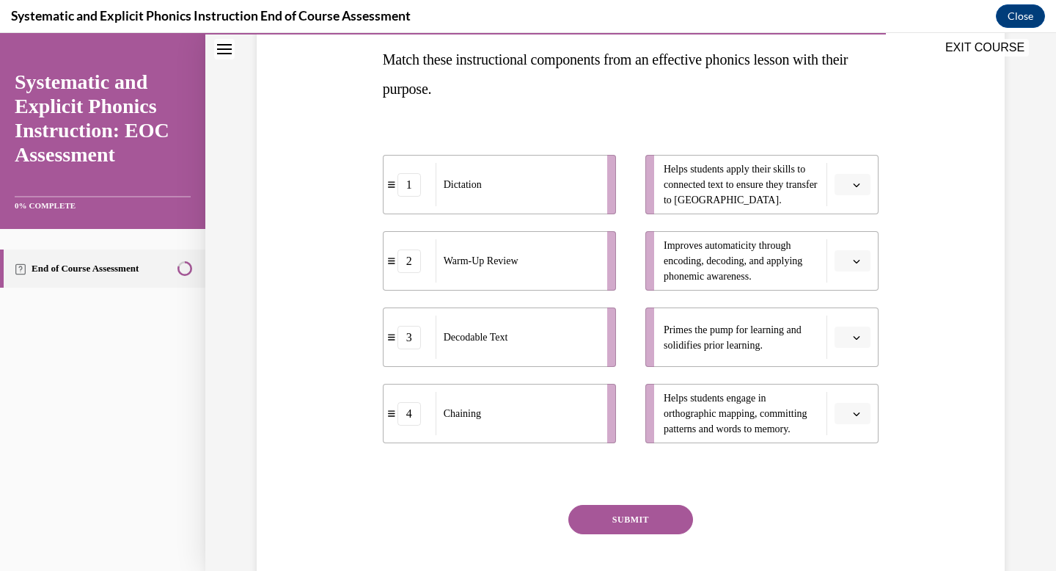
click at [854, 339] on icon "button" at bounding box center [856, 337] width 7 height 7
click at [843, 423] on div "2" at bounding box center [851, 428] width 37 height 29
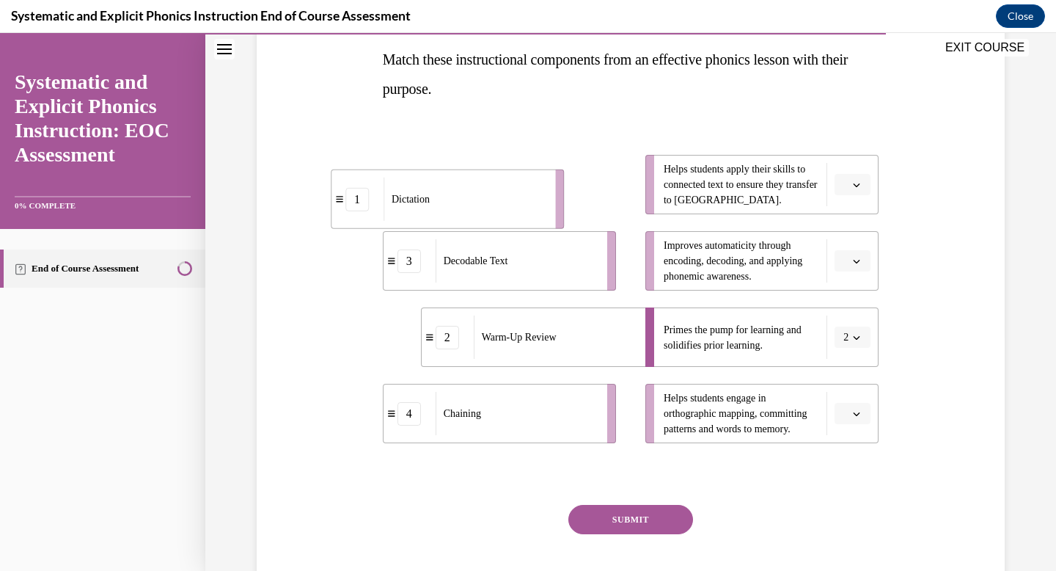
drag, startPoint x: 441, startPoint y: 190, endPoint x: 388, endPoint y: 204, distance: 54.6
click at [388, 204] on div "Dictation" at bounding box center [465, 199] width 162 height 43
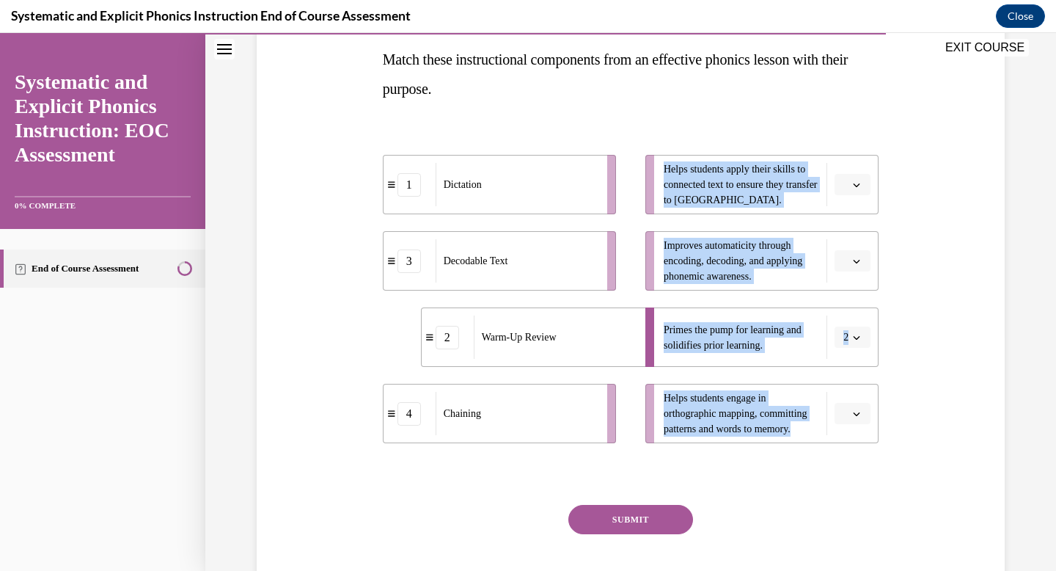
drag, startPoint x: 378, startPoint y: 136, endPoint x: 763, endPoint y: 445, distance: 494.1
click at [763, 445] on div "Question 09/10 Match these instructional components from an effective phonics l…" at bounding box center [631, 275] width 756 height 700
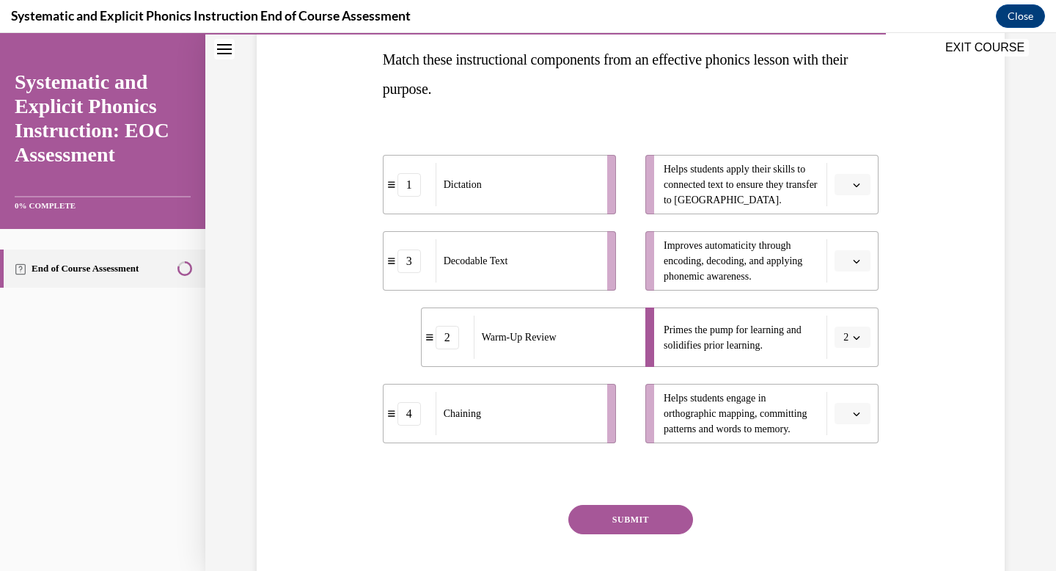
click at [773, 467] on div at bounding box center [631, 474] width 497 height 18
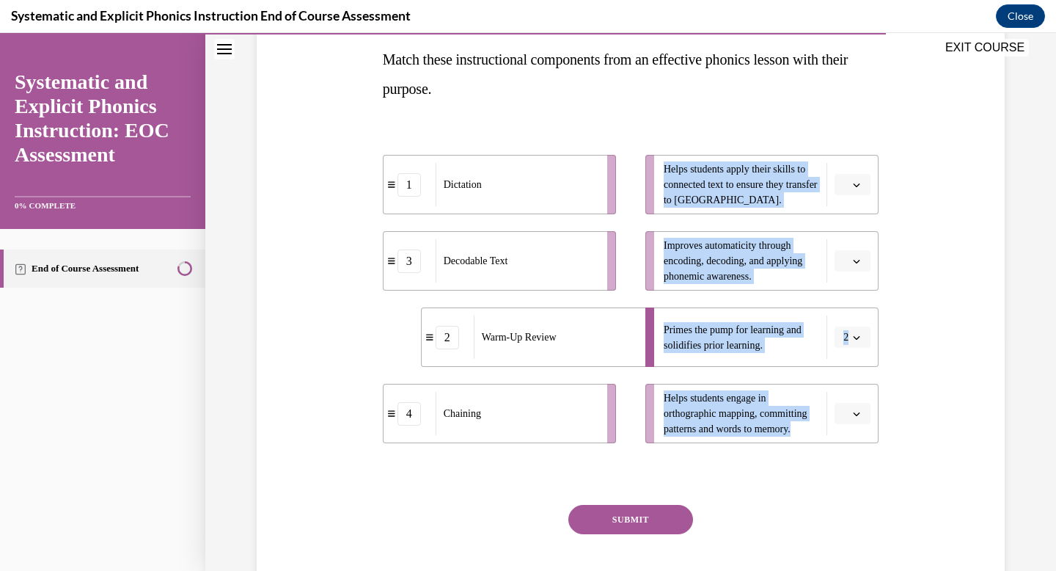
drag, startPoint x: 427, startPoint y: 134, endPoint x: 532, endPoint y: 458, distance: 340.8
click at [532, 458] on div "Question 09/10 Match these instructional components from an effective phonics l…" at bounding box center [631, 297] width 497 height 656
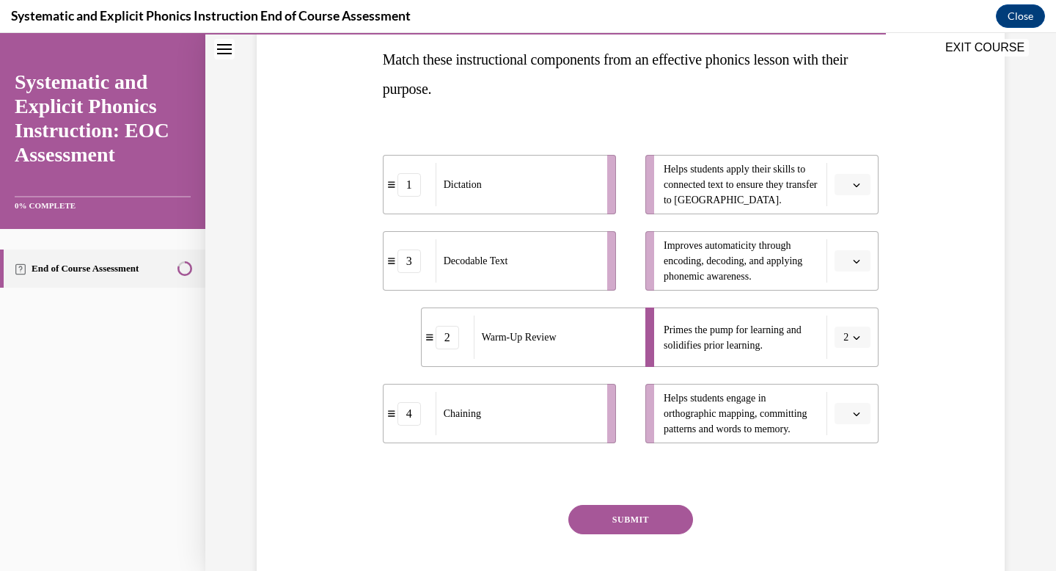
click at [812, 487] on div "Question 09/10 Match these instructional components from an effective phonics l…" at bounding box center [631, 297] width 497 height 656
click at [846, 186] on span "Please select an option" at bounding box center [846, 185] width 5 height 15
click at [857, 323] on div "4" at bounding box center [851, 334] width 37 height 29
click at [864, 264] on button "button" at bounding box center [853, 261] width 36 height 22
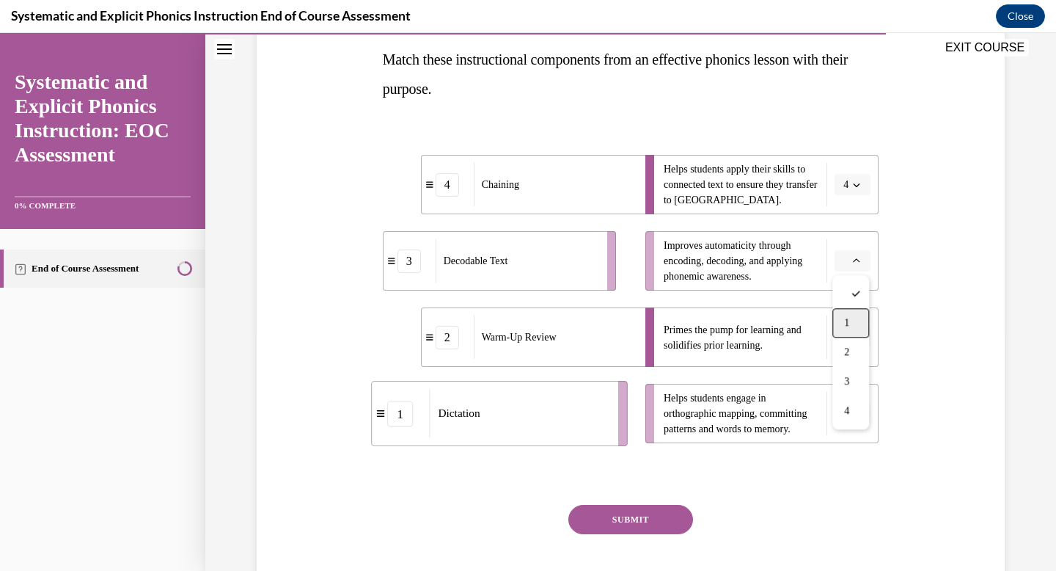
click at [857, 326] on div "1" at bounding box center [851, 322] width 37 height 29
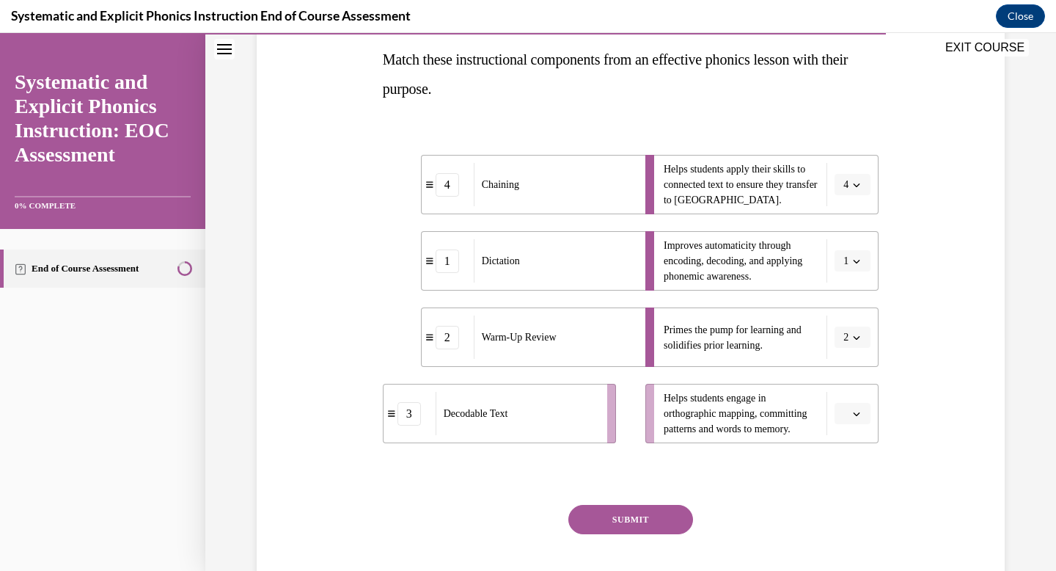
click at [860, 410] on icon "button" at bounding box center [856, 413] width 7 height 7
click at [863, 343] on div "3" at bounding box center [851, 351] width 37 height 29
click at [670, 517] on button "SUBMIT" at bounding box center [630, 519] width 125 height 29
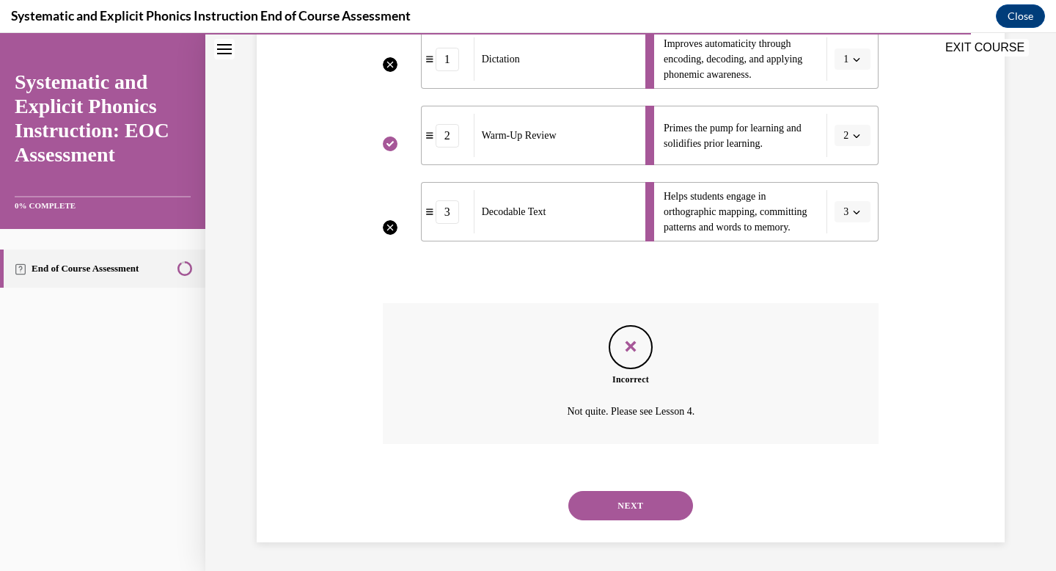
scroll to position [437, 0]
click at [671, 506] on button "NEXT" at bounding box center [630, 504] width 125 height 29
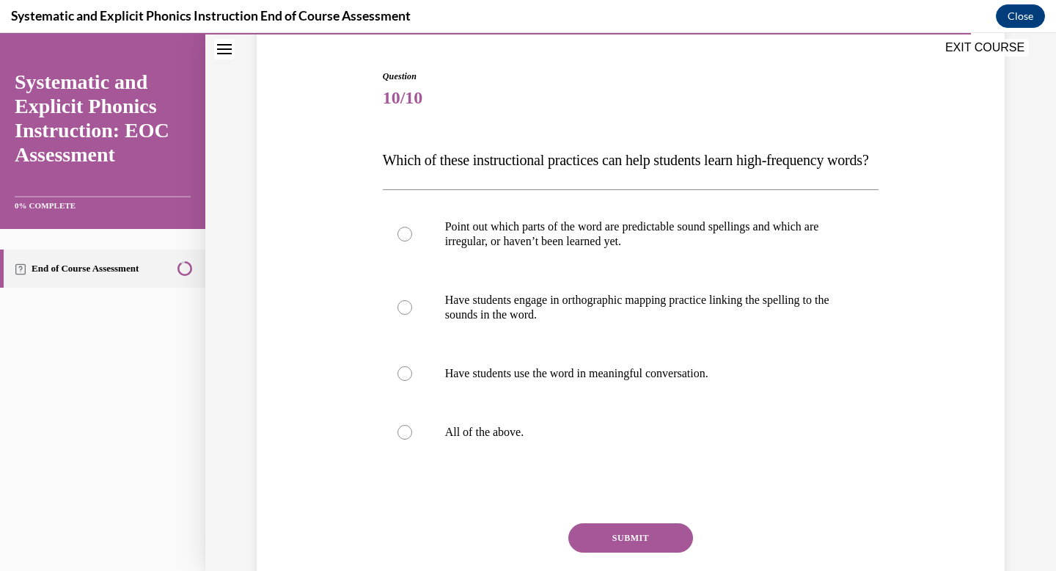
scroll to position [135, 0]
click at [476, 439] on p "All of the above." at bounding box center [644, 431] width 398 height 15
click at [622, 552] on button "SUBMIT" at bounding box center [630, 536] width 125 height 29
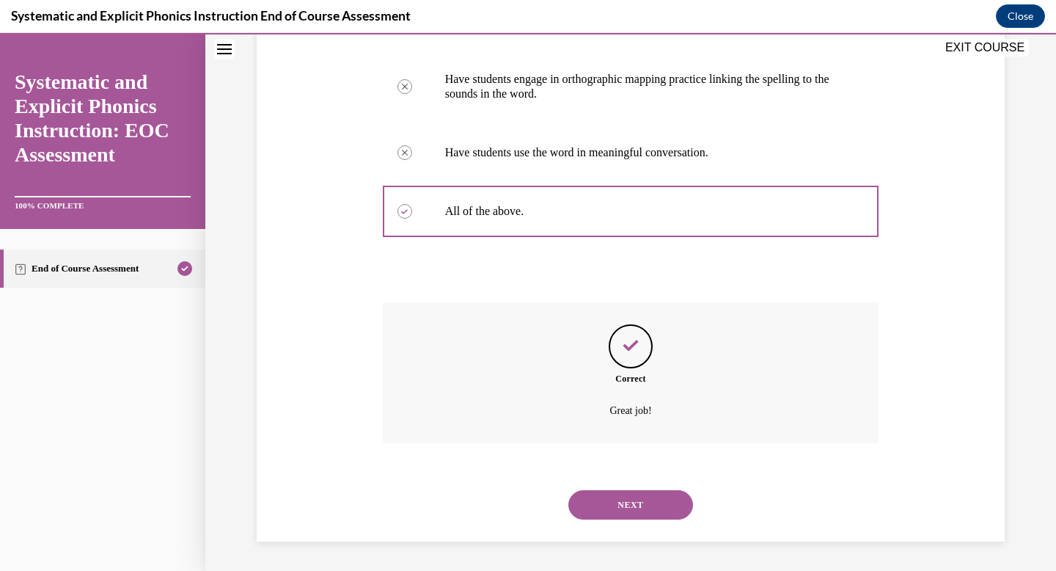
scroll to position [384, 0]
click at [632, 505] on button "NEXT" at bounding box center [630, 504] width 125 height 29
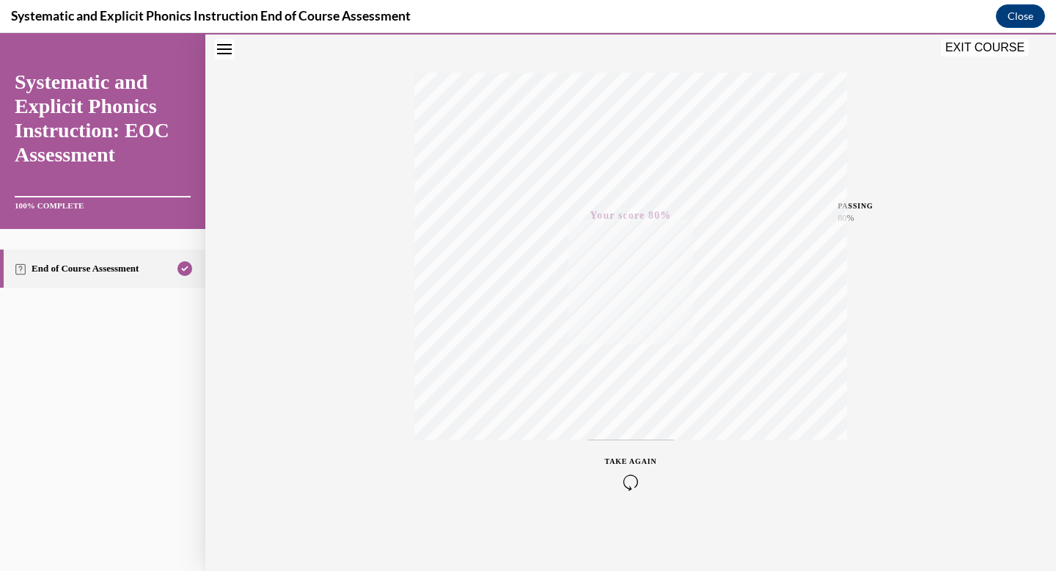
scroll to position [214, 0]
click at [967, 44] on button "EXIT COURSE" at bounding box center [985, 48] width 88 height 18
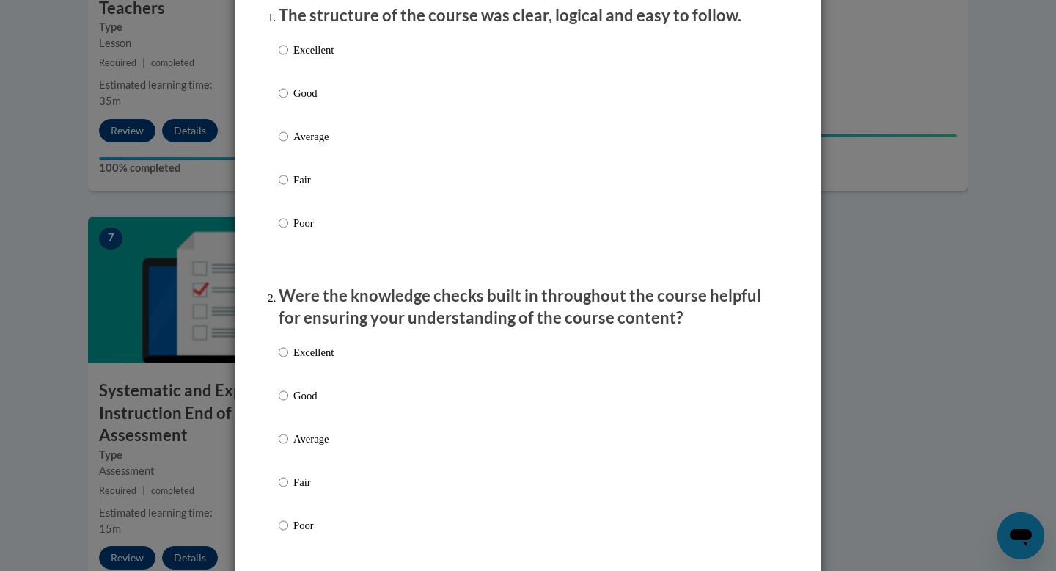
scroll to position [0, 0]
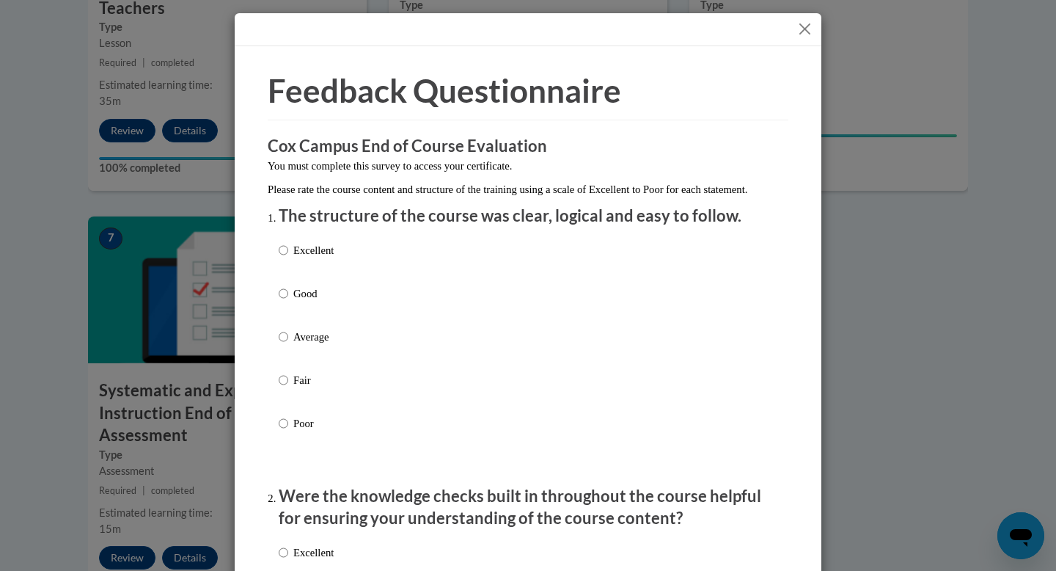
click at [305, 258] on p "Excellent" at bounding box center [313, 250] width 40 height 16
click at [288, 258] on input "Excellent" at bounding box center [284, 250] width 10 height 16
radio input "true"
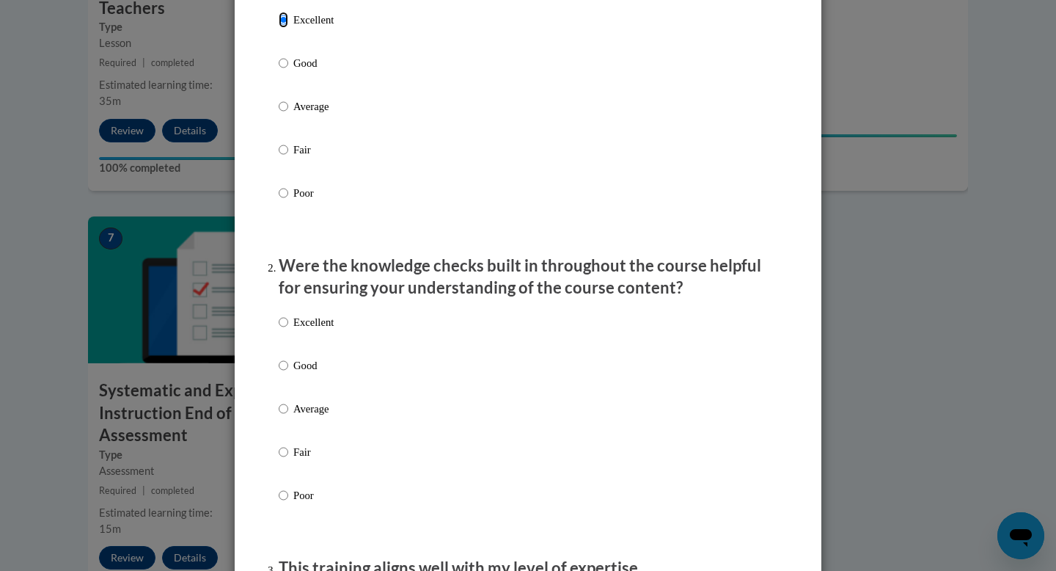
scroll to position [231, 0]
click at [312, 329] on p "Excellent" at bounding box center [313, 321] width 40 height 16
click at [288, 329] on input "Excellent" at bounding box center [284, 321] width 10 height 16
radio input "true"
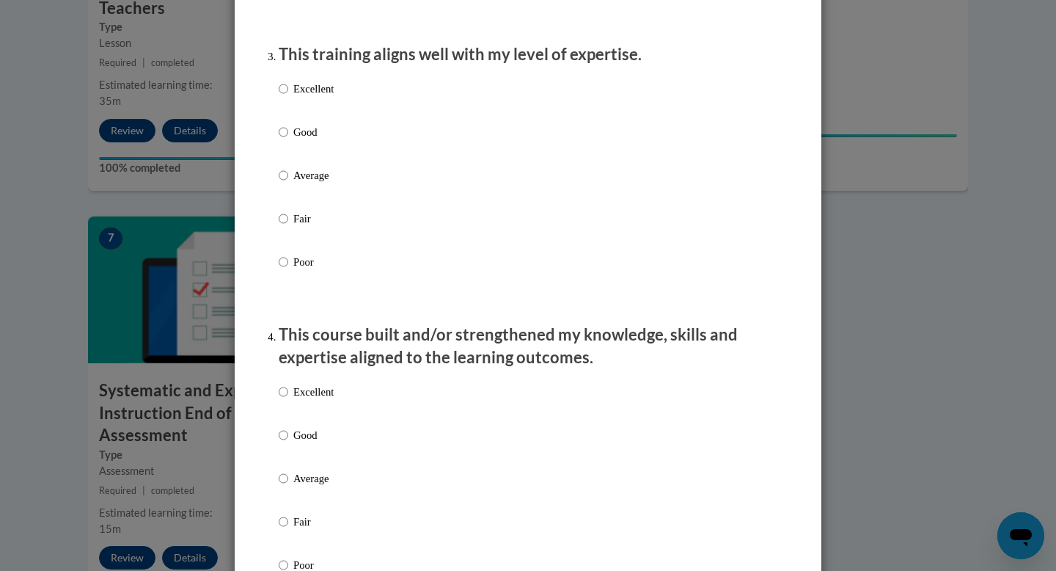
scroll to position [746, 0]
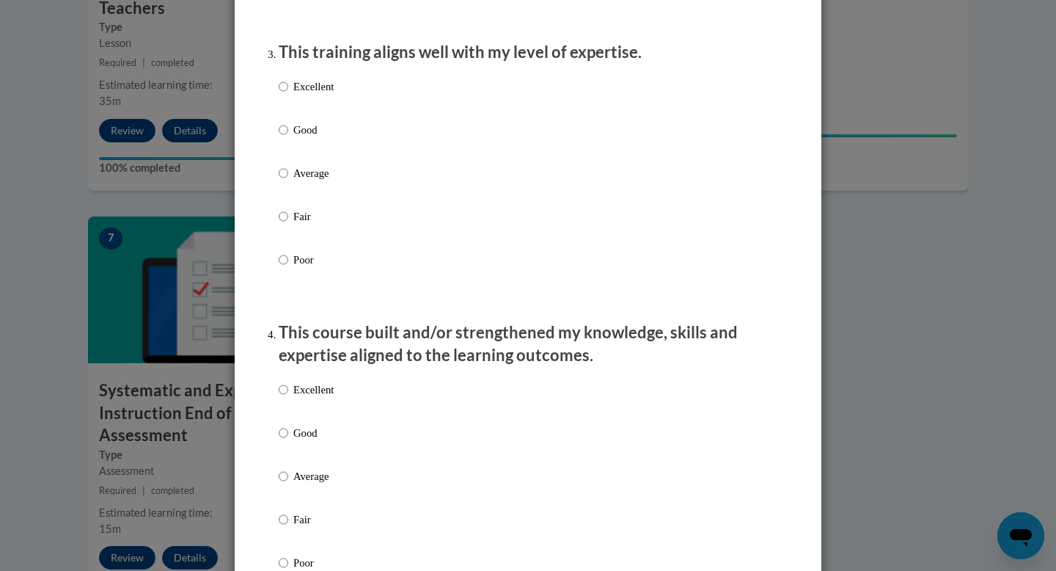
click at [315, 95] on p "Excellent" at bounding box center [313, 86] width 40 height 16
click at [288, 95] on input "Excellent" at bounding box center [284, 86] width 10 height 16
radio input "true"
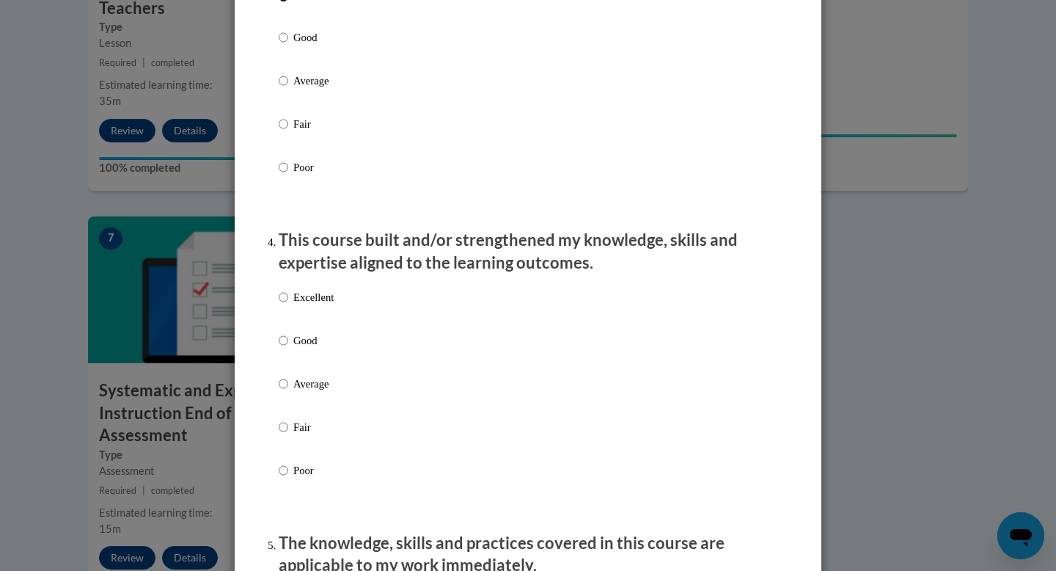
scroll to position [840, 0]
click at [321, 304] on p "Excellent" at bounding box center [313, 296] width 40 height 16
click at [288, 304] on input "Excellent" at bounding box center [284, 296] width 10 height 16
radio input "true"
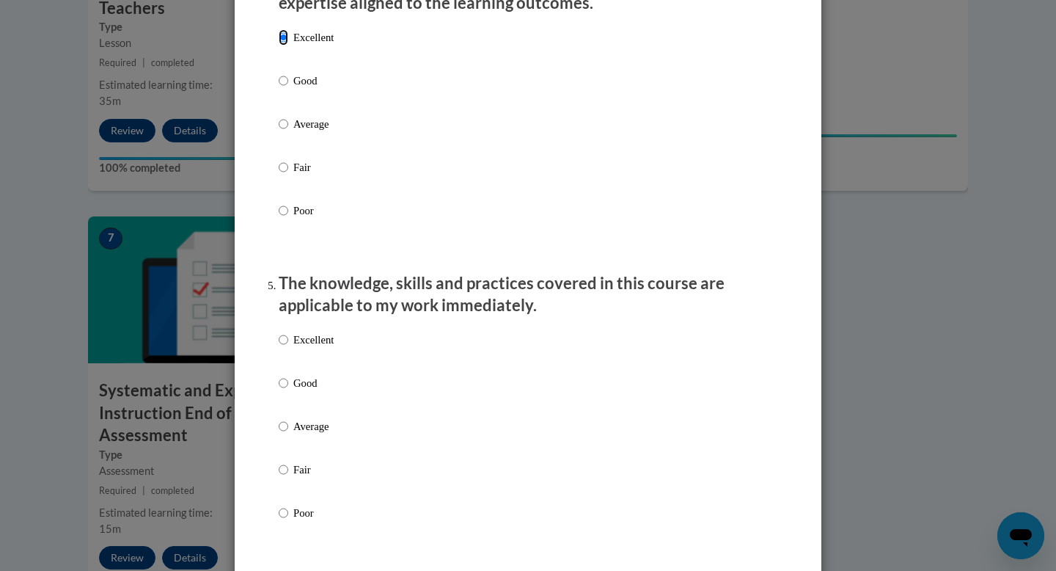
scroll to position [1101, 0]
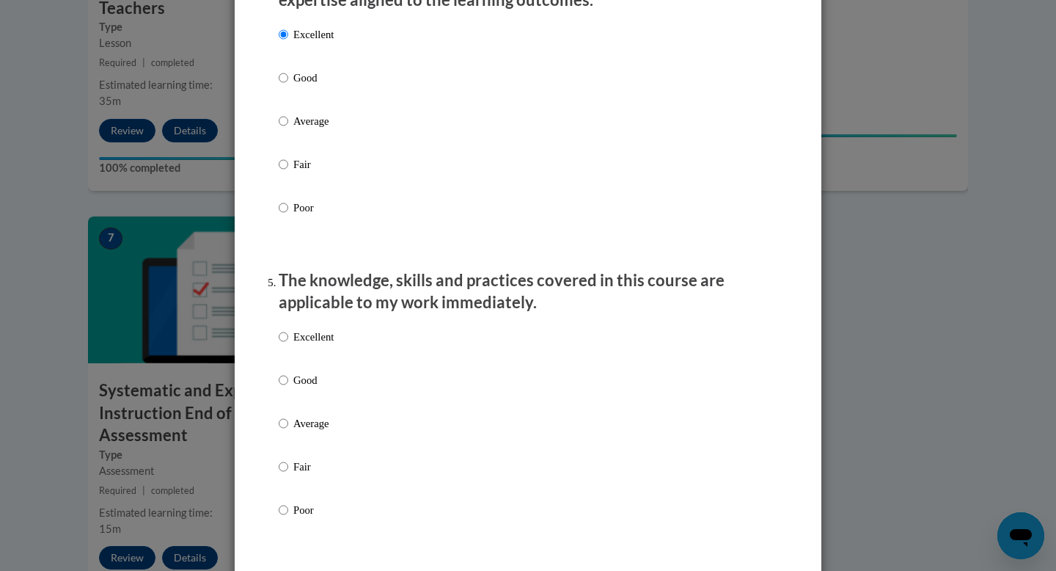
click at [332, 345] on p "Excellent" at bounding box center [313, 337] width 40 height 16
click at [288, 345] on input "Excellent" at bounding box center [284, 337] width 10 height 16
radio input "true"
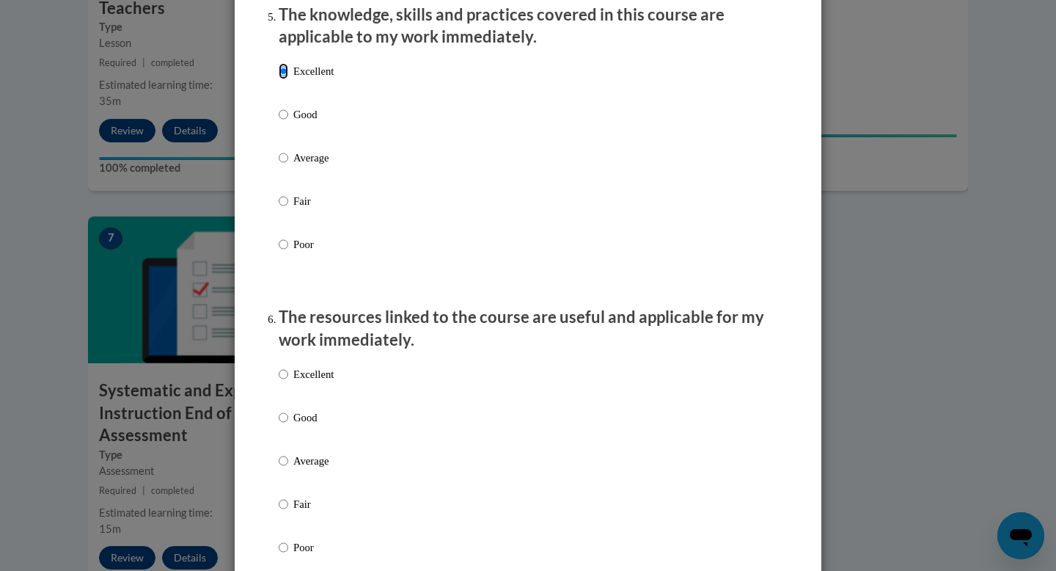
scroll to position [1372, 0]
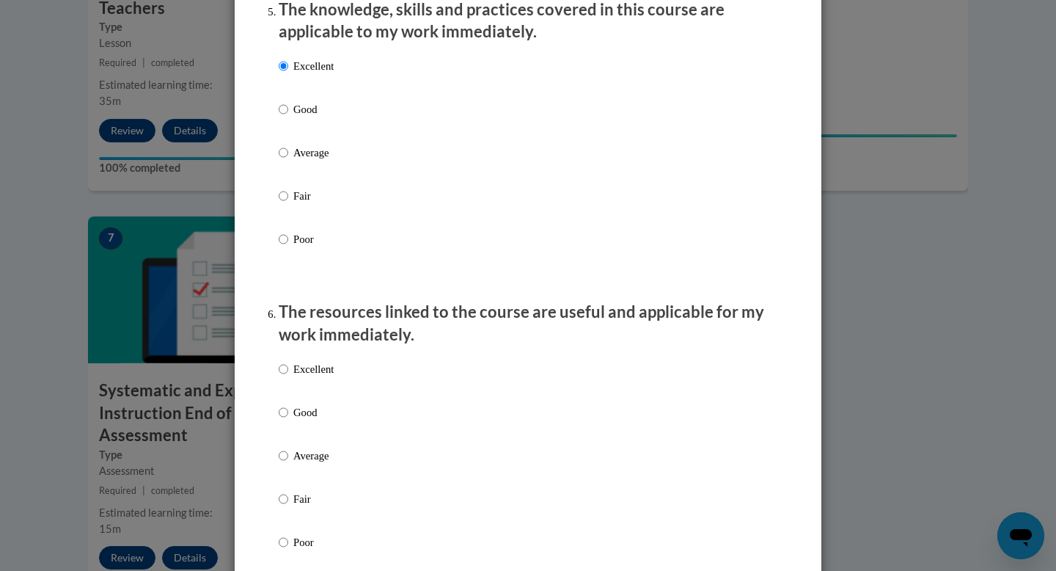
click at [322, 377] on p "Excellent" at bounding box center [313, 369] width 40 height 16
click at [288, 377] on input "Excellent" at bounding box center [284, 369] width 10 height 16
radio input "true"
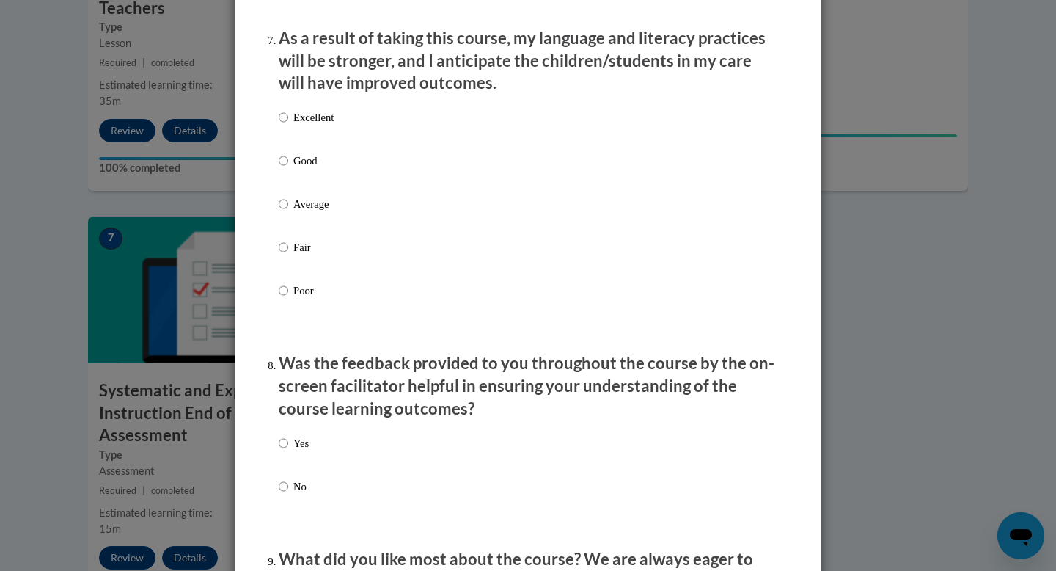
scroll to position [1949, 0]
click at [310, 116] on div "Excellent Good Average Fair Poor" at bounding box center [306, 214] width 55 height 227
click at [310, 125] on p "Excellent" at bounding box center [313, 117] width 40 height 16
click at [288, 125] on input "Excellent" at bounding box center [284, 117] width 10 height 16
radio input "true"
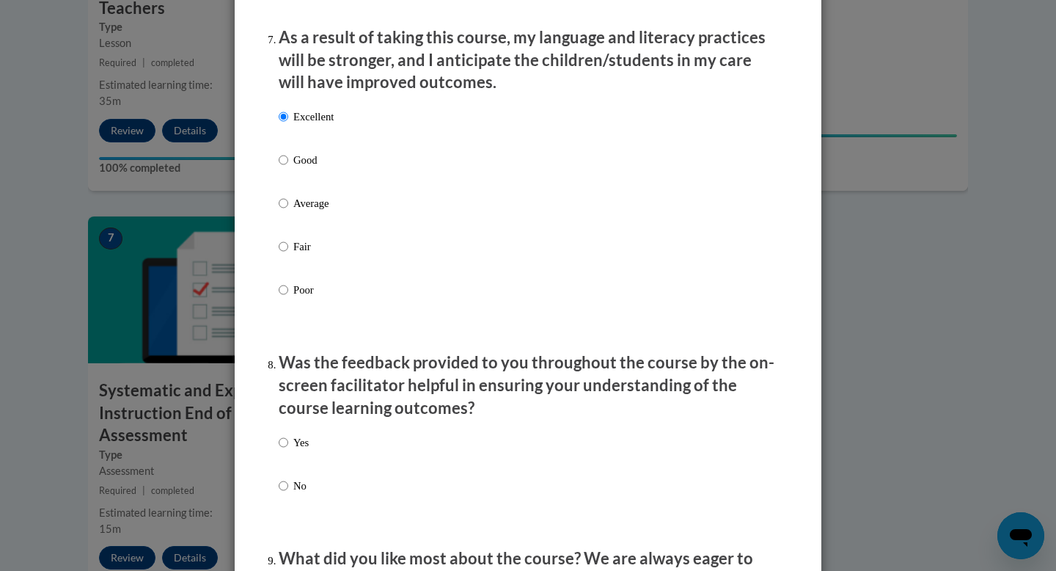
click at [304, 450] on p "Yes" at bounding box center [300, 442] width 15 height 16
click at [288, 450] on input "Yes" at bounding box center [284, 442] width 10 height 16
radio input "true"
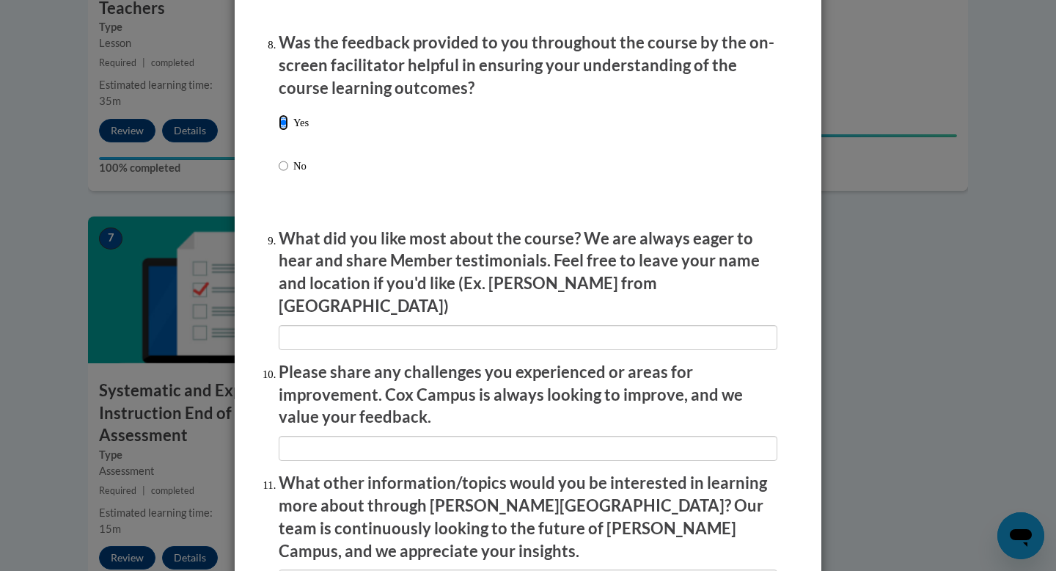
scroll to position [2270, 0]
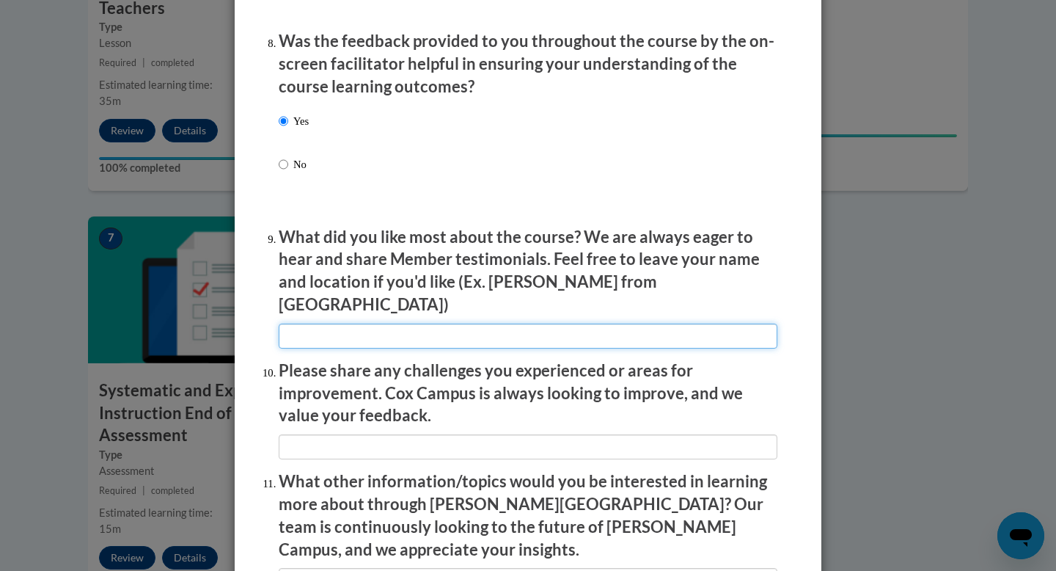
click at [362, 336] on input "textbox" at bounding box center [528, 335] width 499 height 25
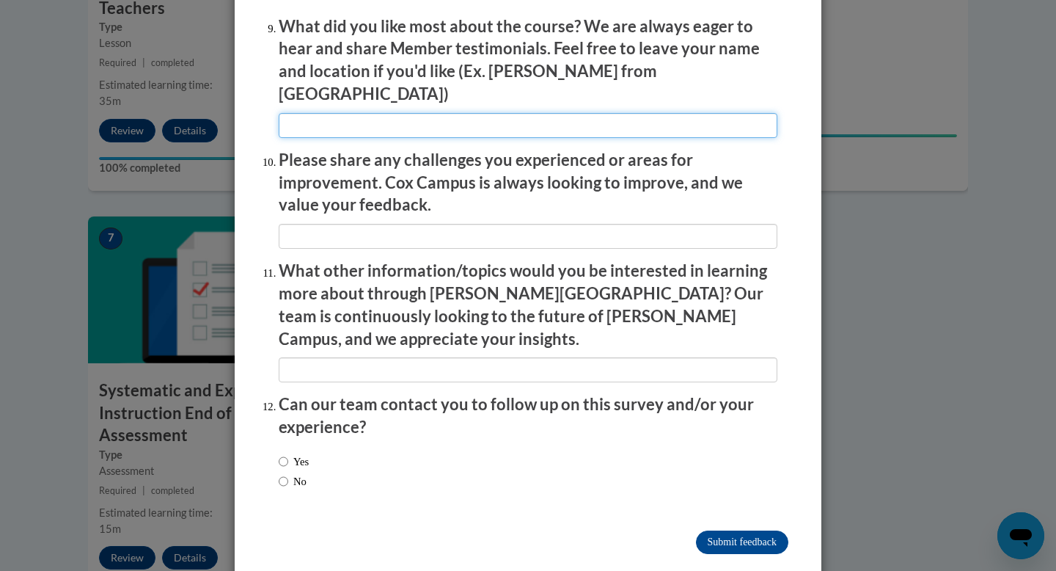
scroll to position [2481, 0]
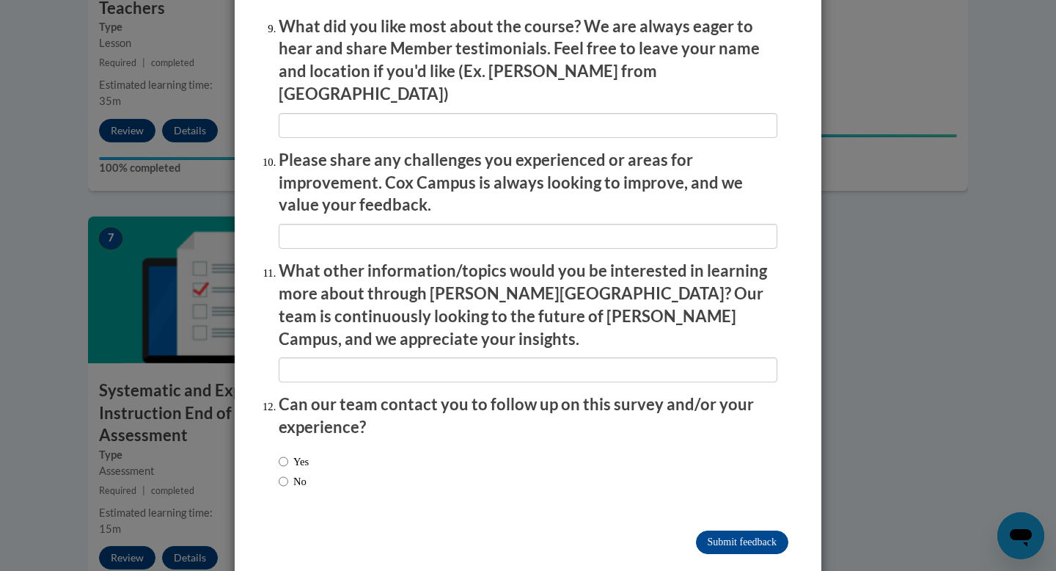
click at [291, 473] on label "No" at bounding box center [293, 481] width 28 height 16
click at [288, 473] on input "No" at bounding box center [284, 481] width 10 height 16
radio input "true"
click at [711, 530] on input "Submit feedback" at bounding box center [742, 541] width 92 height 23
